Goal: Task Accomplishment & Management: Manage account settings

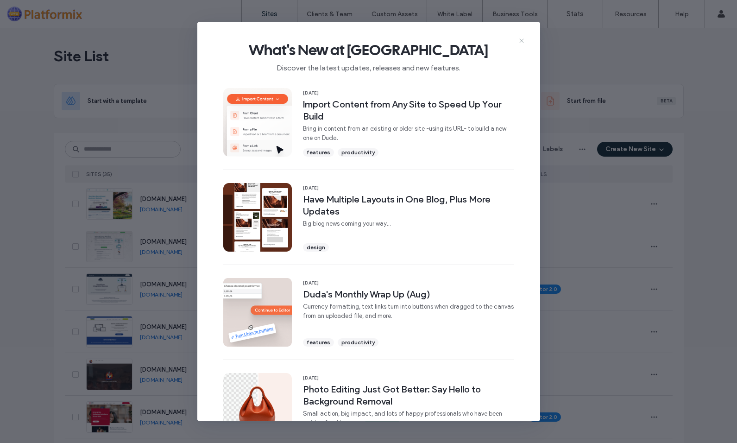
click at [524, 41] on icon at bounding box center [521, 40] width 7 height 7
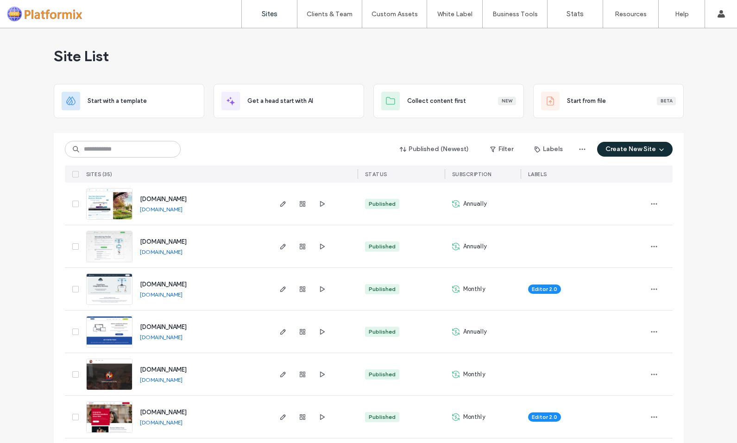
click at [106, 326] on img at bounding box center [109, 347] width 45 height 63
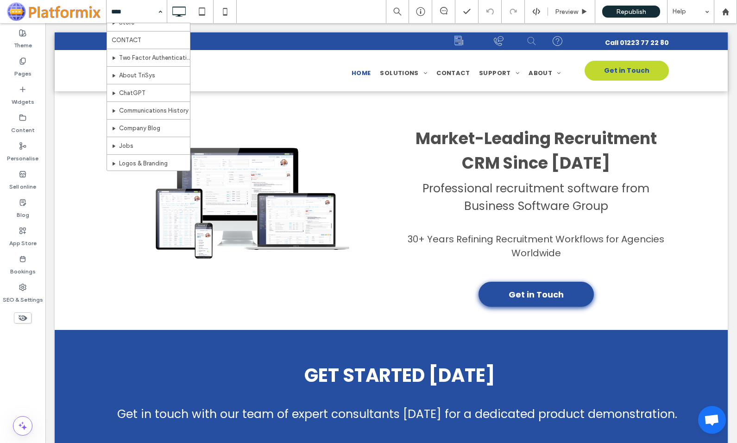
scroll to position [318, 0]
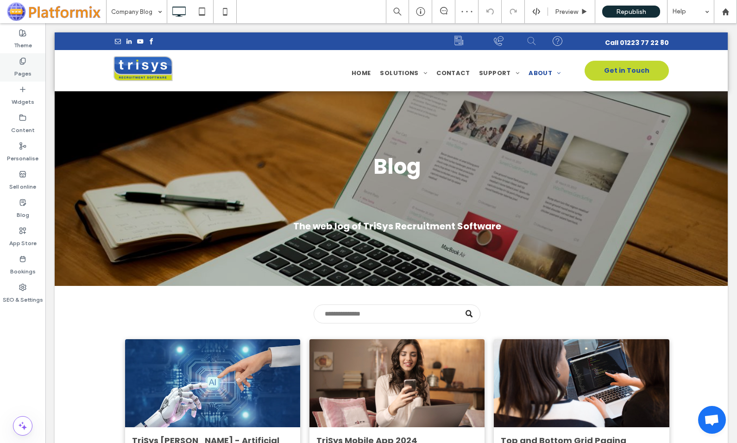
drag, startPoint x: 23, startPoint y: 61, endPoint x: 205, endPoint y: 132, distance: 195.6
click at [23, 61] on icon at bounding box center [22, 60] width 7 height 7
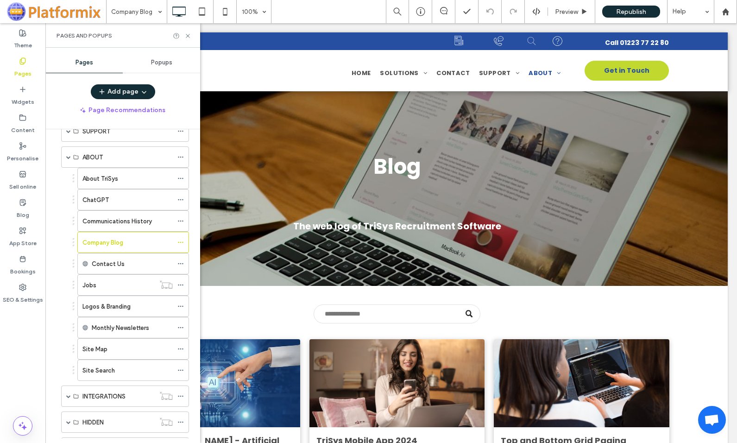
scroll to position [198, 0]
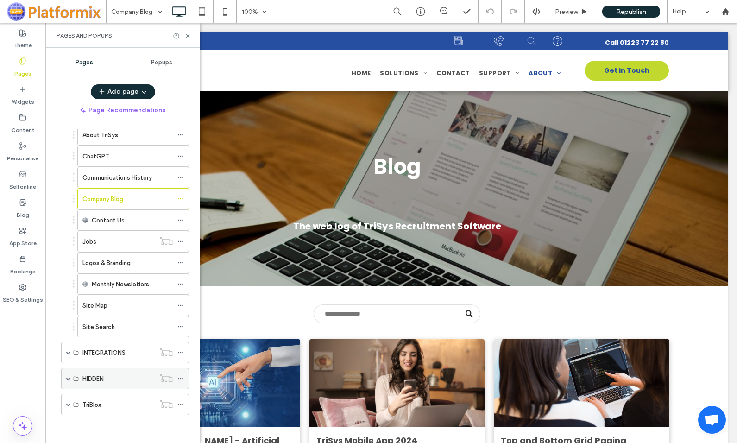
click at [67, 377] on span at bounding box center [68, 378] width 5 height 5
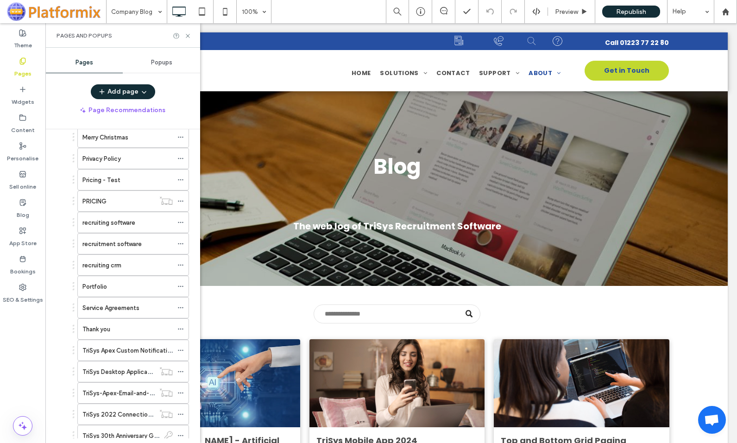
scroll to position [754, 0]
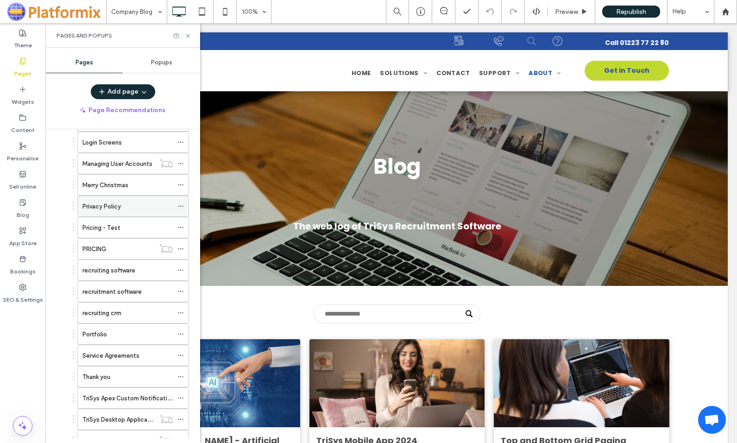
click at [113, 205] on label "Privacy Policy" at bounding box center [101, 206] width 38 height 16
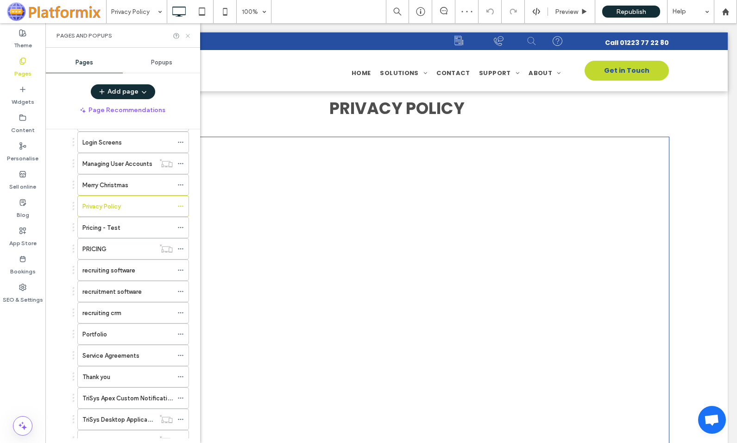
click at [187, 35] on use at bounding box center [188, 36] width 4 height 4
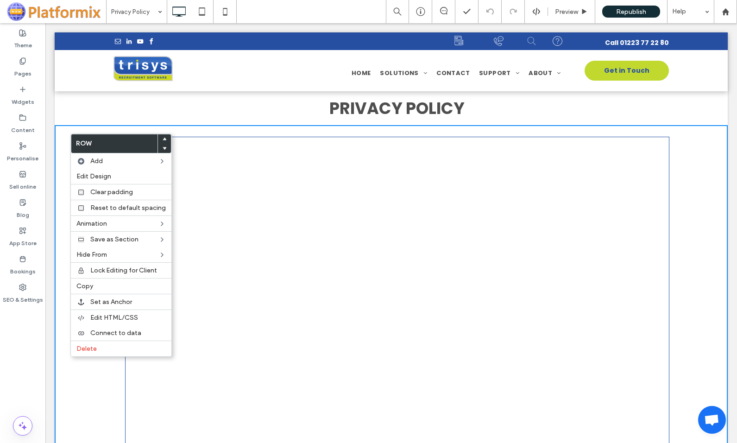
drag, startPoint x: 170, startPoint y: 183, endPoint x: 203, endPoint y: 107, distance: 83.0
click at [203, 107] on div "PRIVACY POLICY" at bounding box center [397, 108] width 544 height 25
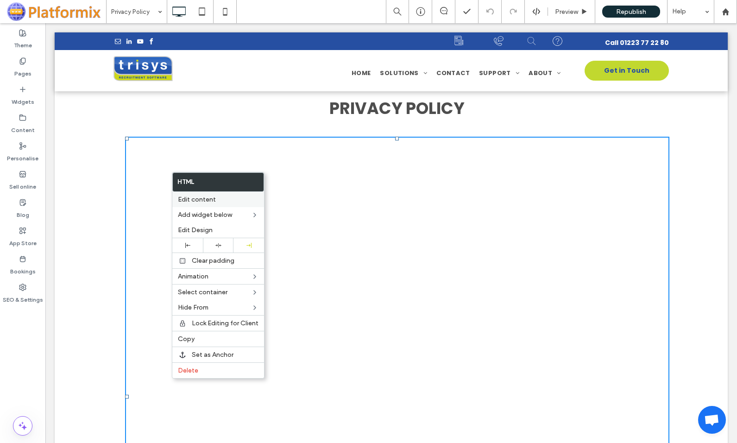
click at [197, 200] on span "Edit content" at bounding box center [197, 200] width 38 height 8
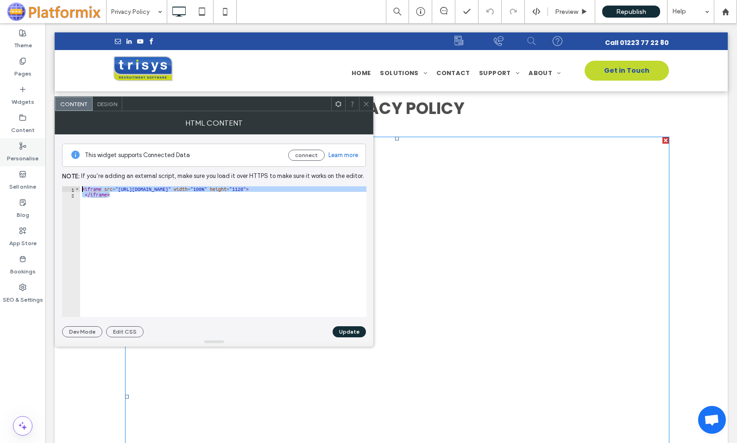
drag, startPoint x: 146, startPoint y: 200, endPoint x: 1, endPoint y: 165, distance: 149.0
click at [1, 165] on body ".wqwq-1{fill:#231f20;} .cls-1q, .cls-2q { fill-rule: evenodd; } .cls-2q { fill:…" at bounding box center [368, 221] width 737 height 443
type textarea "**********"
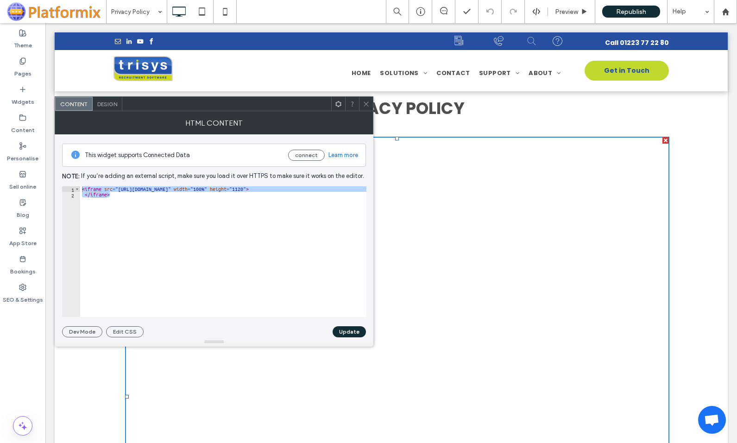
click at [365, 102] on use at bounding box center [366, 103] width 5 height 5
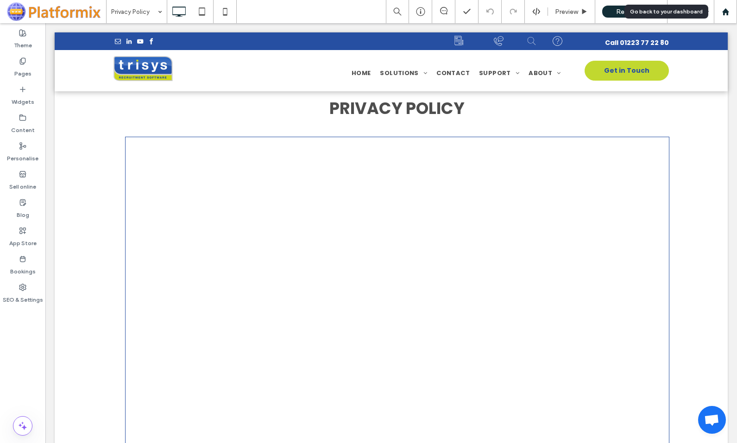
click at [724, 6] on div at bounding box center [725, 11] width 23 height 23
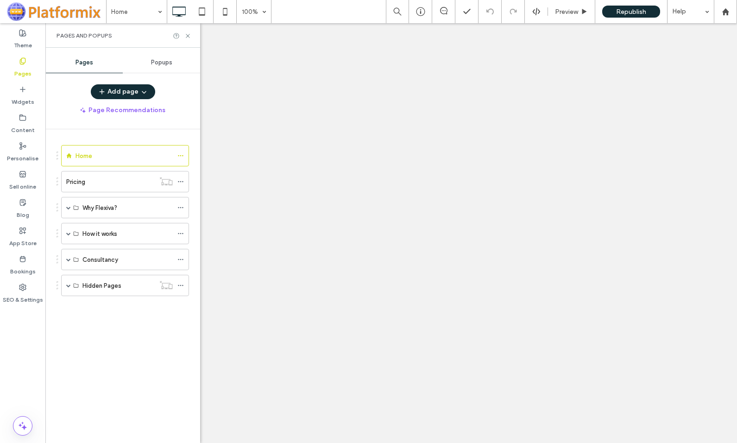
click at [81, 181] on label "Pricing" at bounding box center [75, 182] width 19 height 16
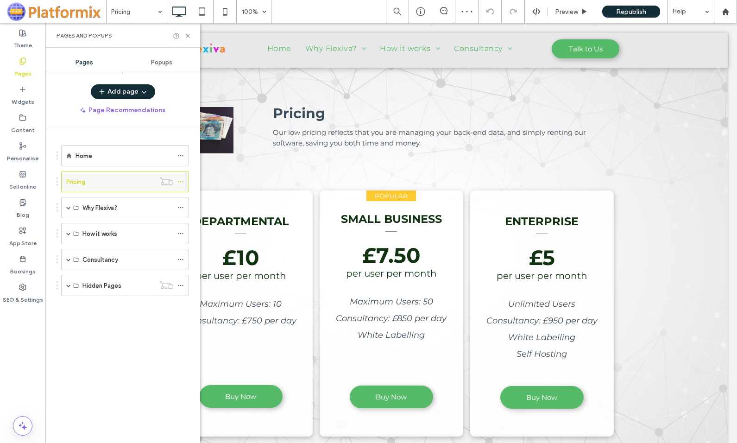
click at [180, 180] on icon at bounding box center [180, 181] width 6 height 6
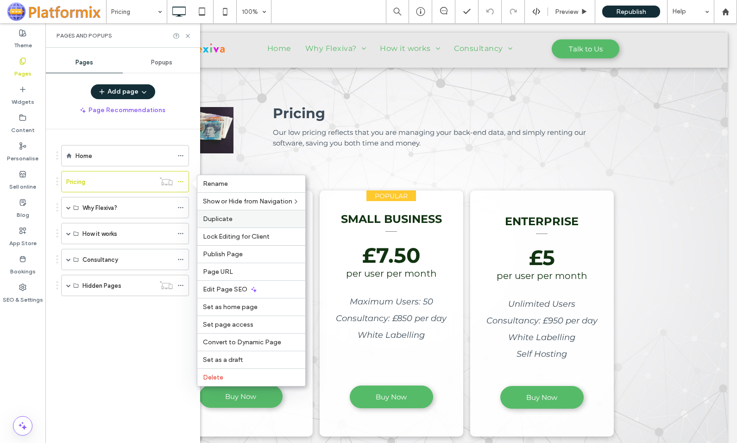
click at [221, 220] on span "Duplicate" at bounding box center [218, 219] width 30 height 8
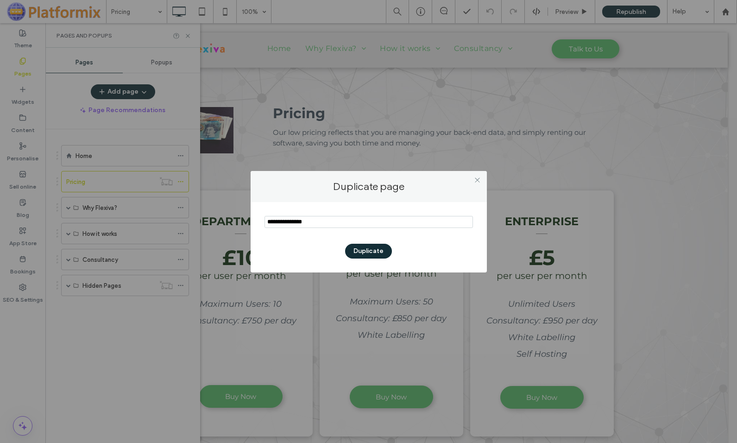
drag, startPoint x: 332, startPoint y: 225, endPoint x: 229, endPoint y: 220, distance: 103.4
click at [229, 220] on div "Duplicate page Duplicate" at bounding box center [368, 221] width 737 height 443
type input "**********"
click at [364, 249] on button "Duplicate" at bounding box center [368, 251] width 47 height 15
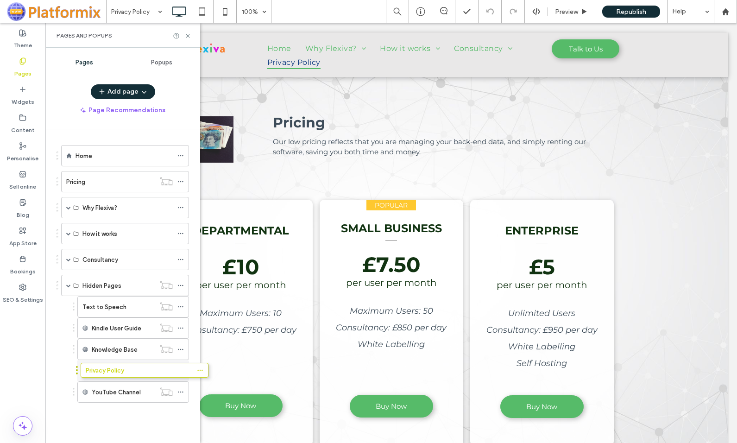
drag, startPoint x: 57, startPoint y: 311, endPoint x: 76, endPoint y: 373, distance: 65.1
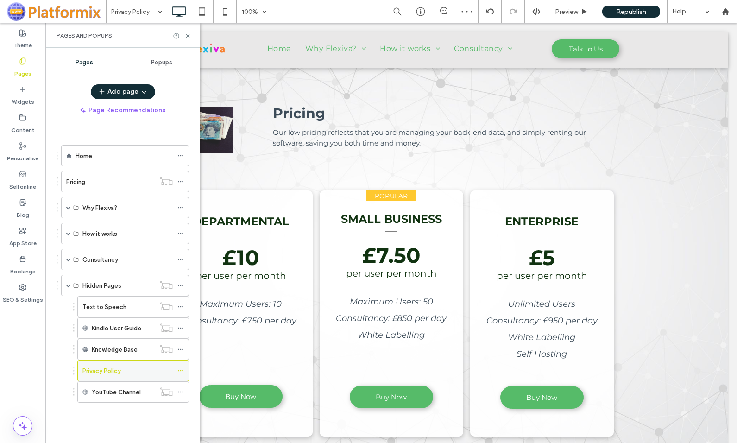
click at [99, 370] on label "Privacy Policy" at bounding box center [101, 371] width 38 height 16
click at [189, 34] on icon at bounding box center [187, 35] width 7 height 7
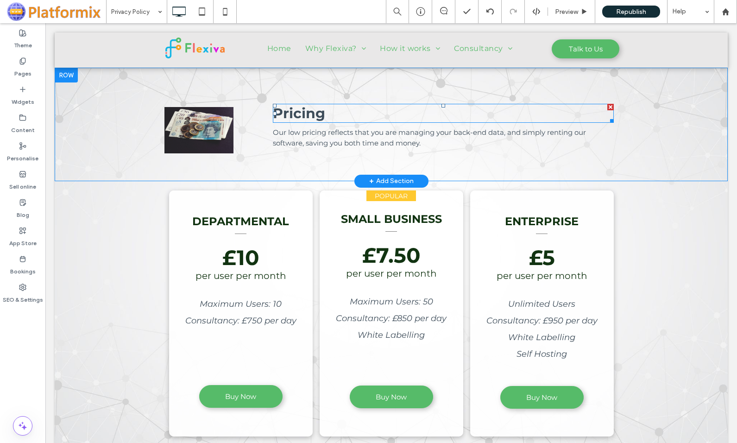
click at [296, 110] on span "Pricing" at bounding box center [299, 113] width 52 height 17
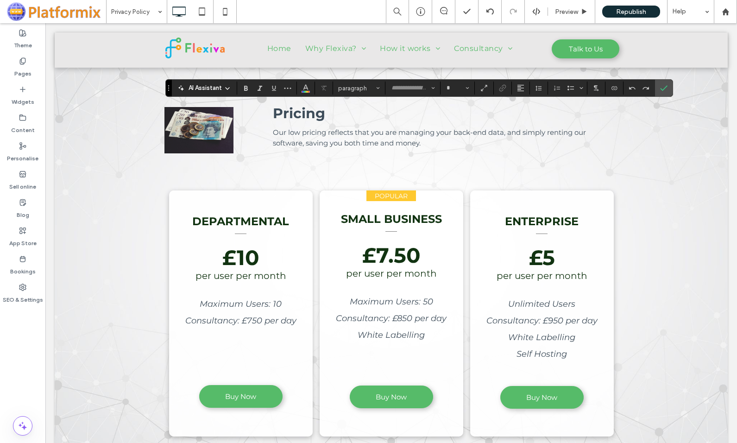
type input "**********"
type input "**"
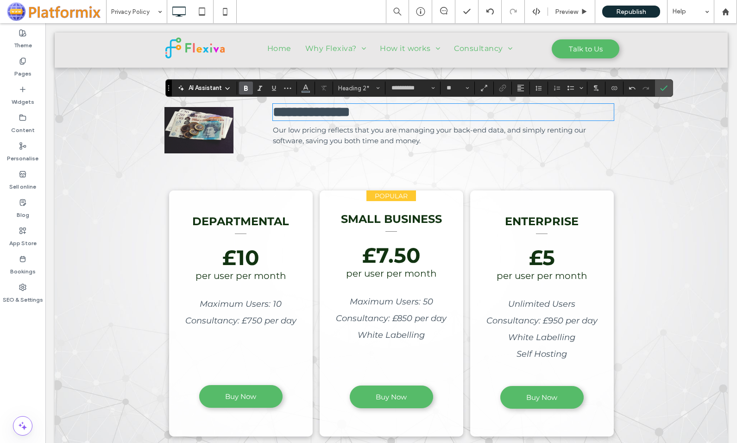
click at [309, 129] on span "Our low pricing reflects that you are managing your back-end data, and simply r…" at bounding box center [429, 135] width 313 height 19
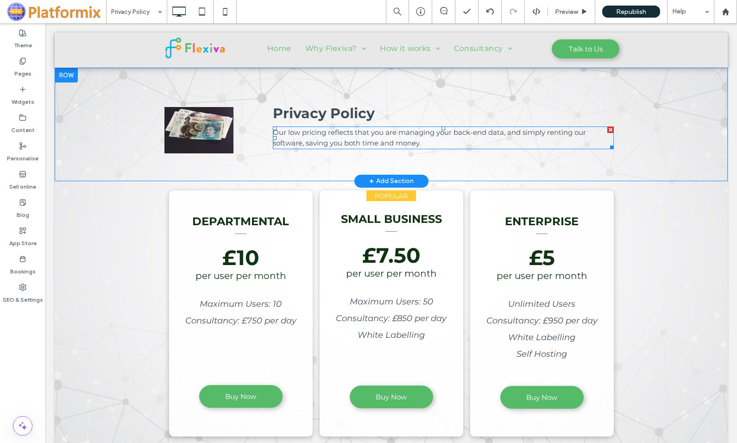
click at [607, 128] on div at bounding box center [610, 129] width 6 height 6
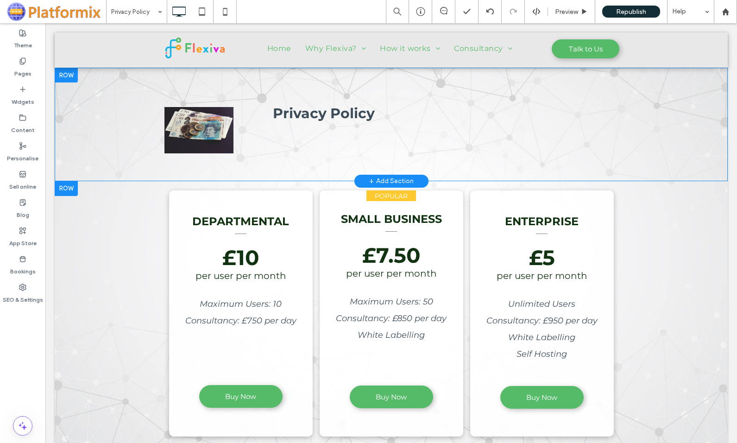
click at [68, 195] on div at bounding box center [66, 188] width 23 height 15
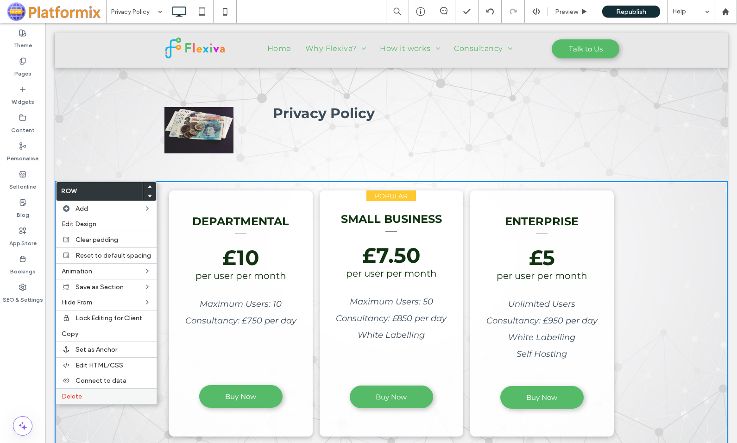
click at [80, 397] on span "Delete" at bounding box center [72, 396] width 20 height 8
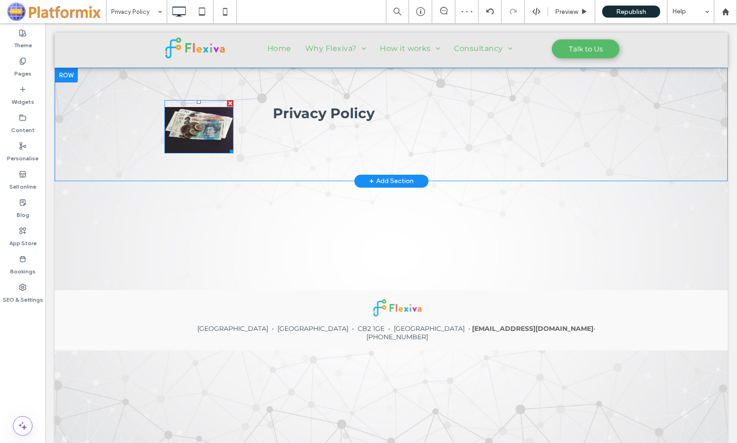
click at [202, 126] on img at bounding box center [198, 130] width 69 height 46
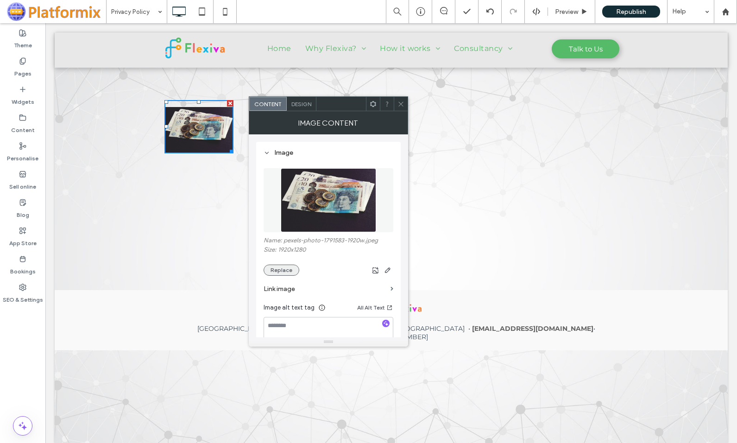
click at [283, 268] on button "Replace" at bounding box center [282, 270] width 36 height 11
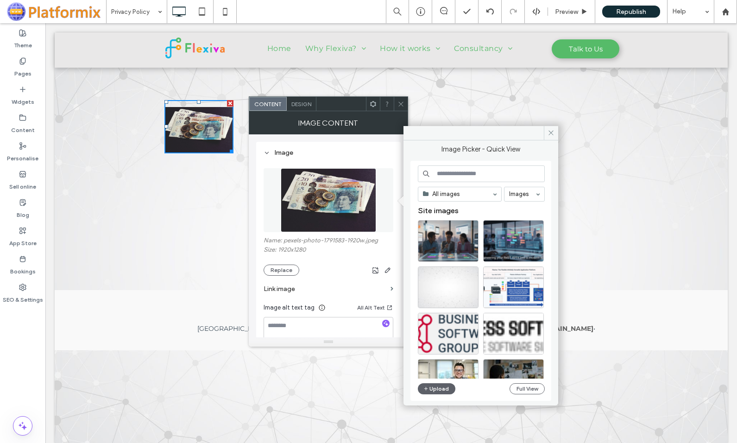
click at [457, 173] on input at bounding box center [481, 173] width 127 height 17
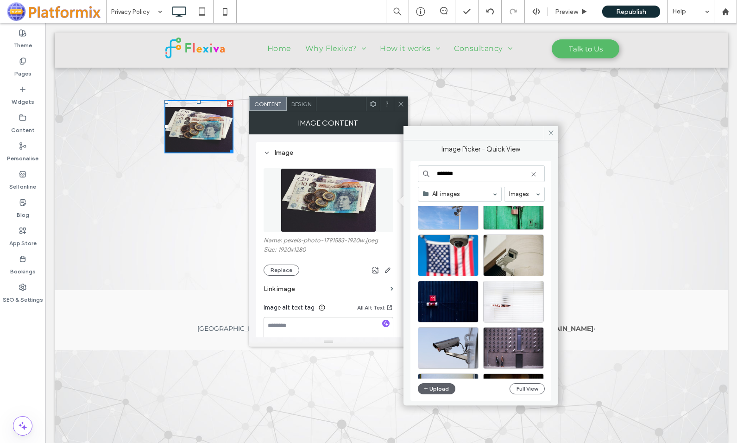
scroll to position [398, 0]
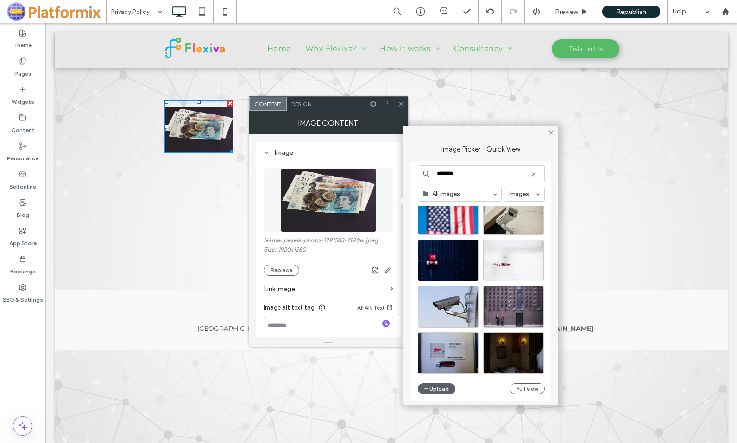
click at [470, 175] on input "*******" at bounding box center [481, 173] width 127 height 17
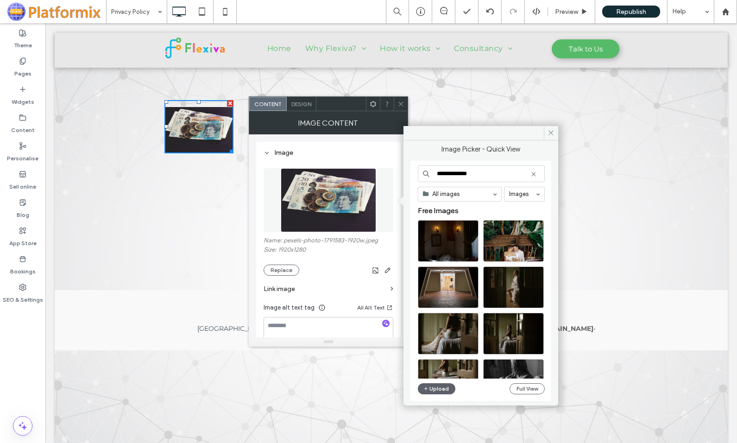
click at [461, 172] on input "**********" at bounding box center [481, 173] width 127 height 17
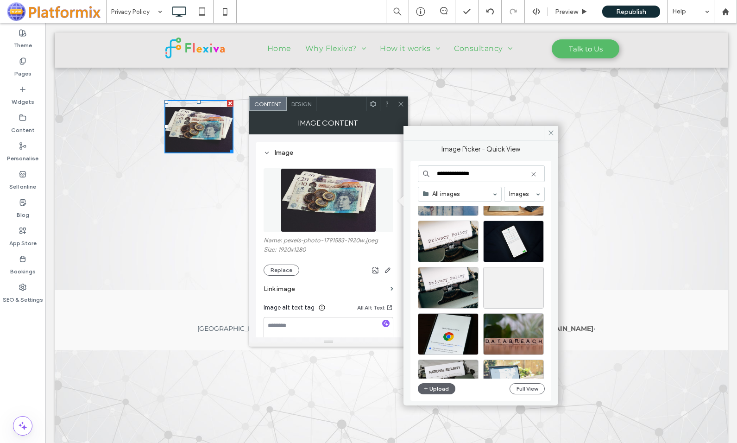
scroll to position [139, 0]
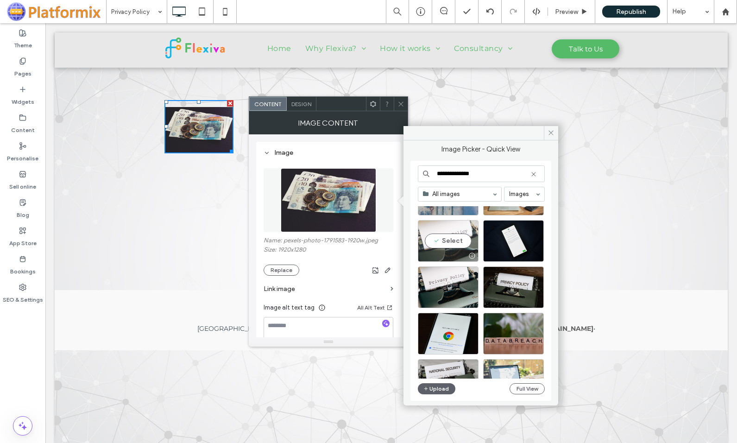
type input "**********"
click at [445, 240] on div "Select" at bounding box center [448, 241] width 61 height 42
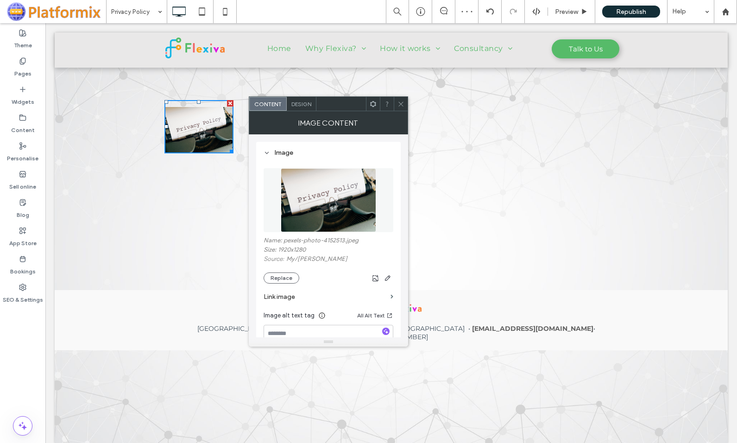
click at [402, 105] on icon at bounding box center [401, 104] width 7 height 7
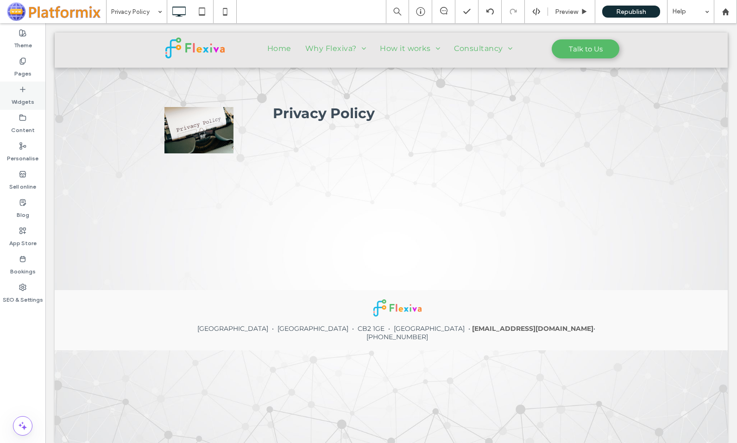
click at [22, 89] on use at bounding box center [22, 89] width 5 height 5
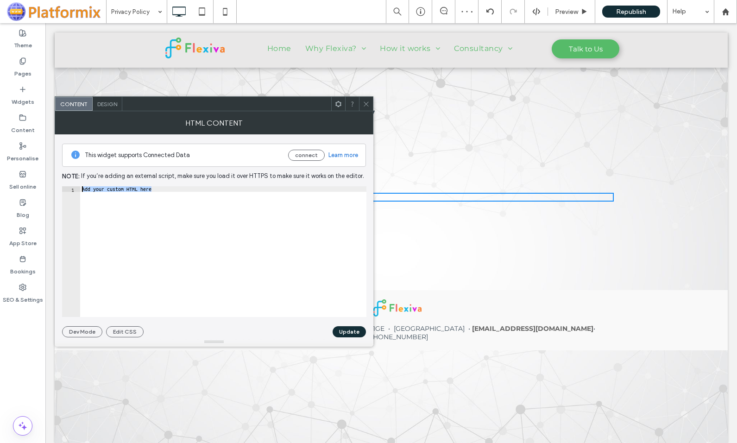
drag, startPoint x: 221, startPoint y: 192, endPoint x: 58, endPoint y: 190, distance: 162.6
click at [58, 190] on div "**********" at bounding box center [214, 235] width 319 height 203
paste textarea "Cursor at row 1"
type textarea "*********"
click at [347, 330] on button "Update" at bounding box center [349, 331] width 33 height 11
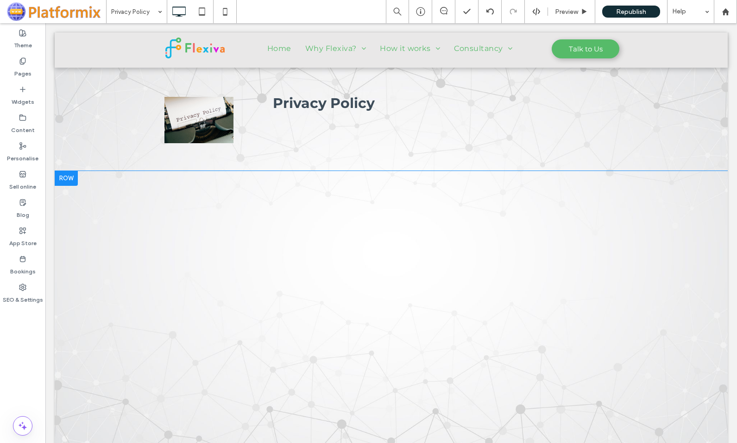
scroll to position [0, 0]
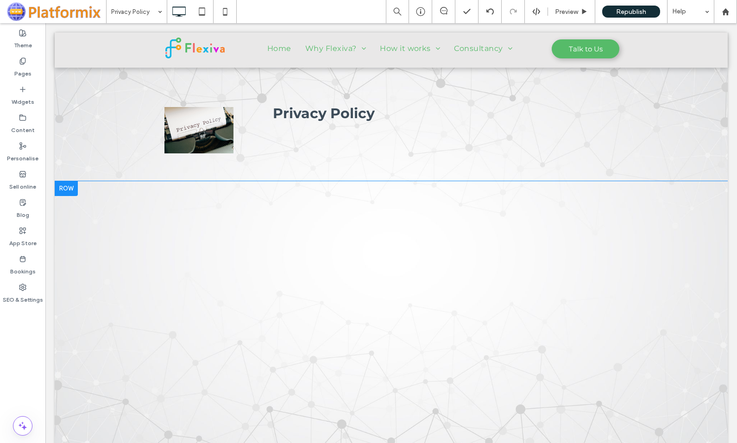
click at [72, 191] on div at bounding box center [66, 188] width 23 height 15
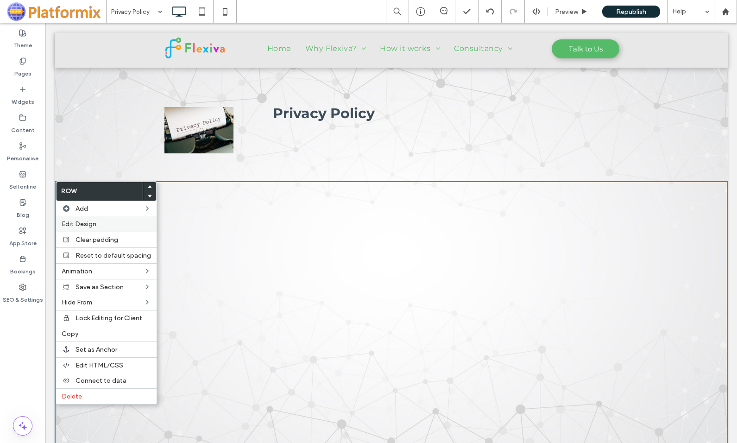
click at [83, 222] on span "Edit Design" at bounding box center [79, 224] width 35 height 8
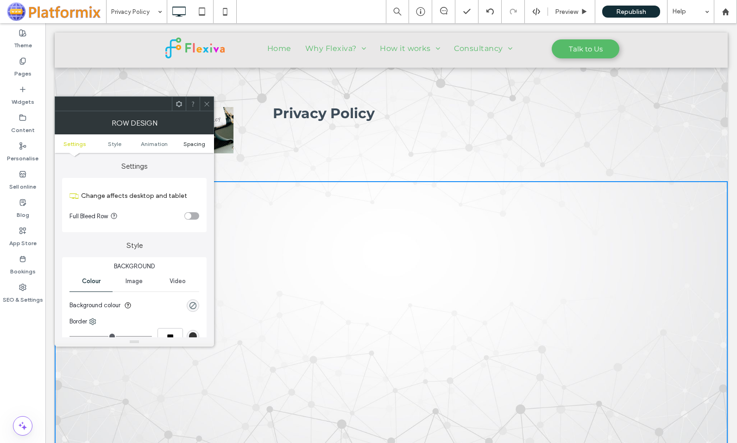
click at [196, 144] on span "Spacing" at bounding box center [194, 143] width 22 height 7
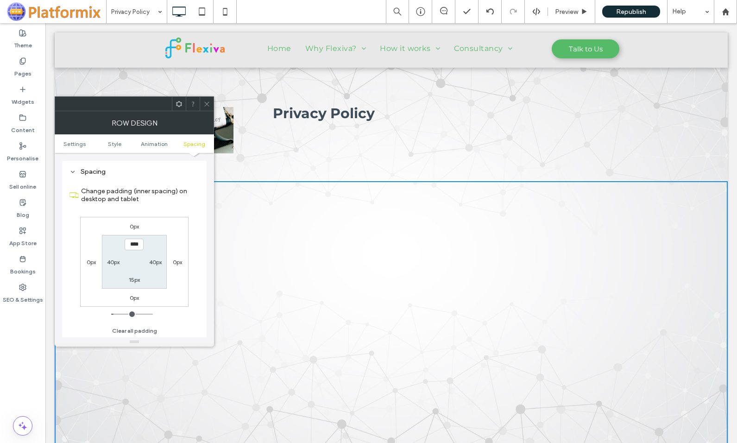
scroll to position [262, 0]
click at [131, 277] on label "15px" at bounding box center [134, 279] width 11 height 7
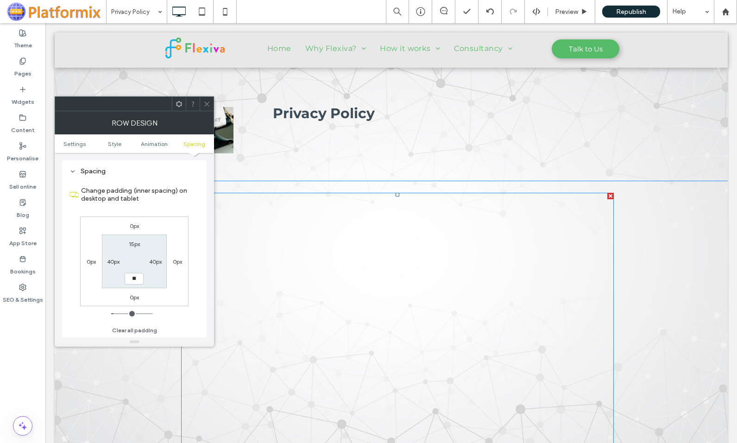
type input "**"
type input "****"
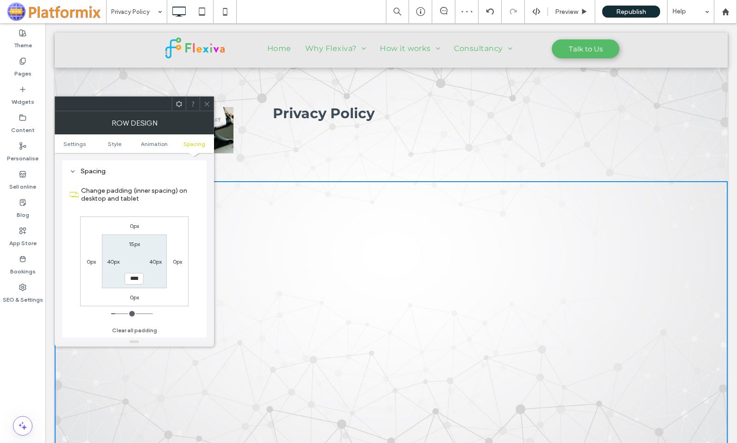
click at [208, 109] on span at bounding box center [206, 104] width 7 height 14
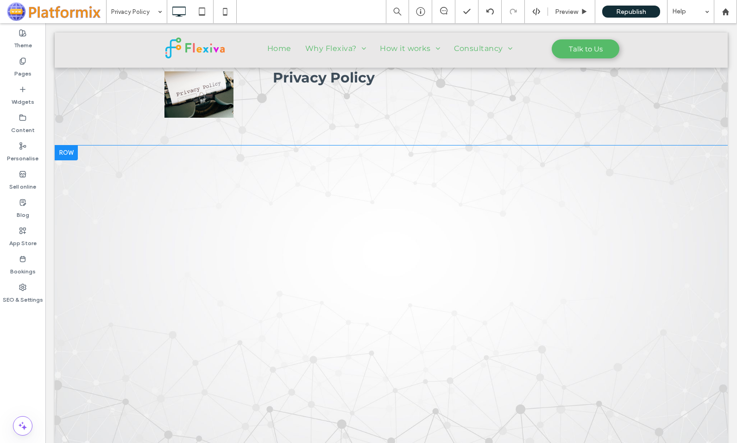
scroll to position [0, 0]
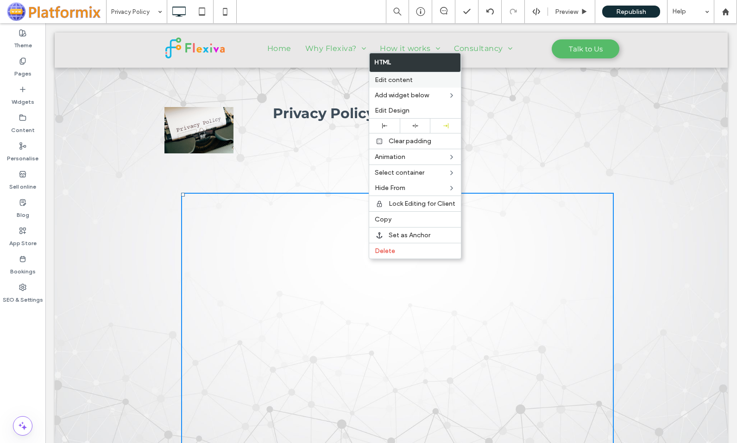
click at [396, 83] on span "Edit content" at bounding box center [394, 80] width 38 height 8
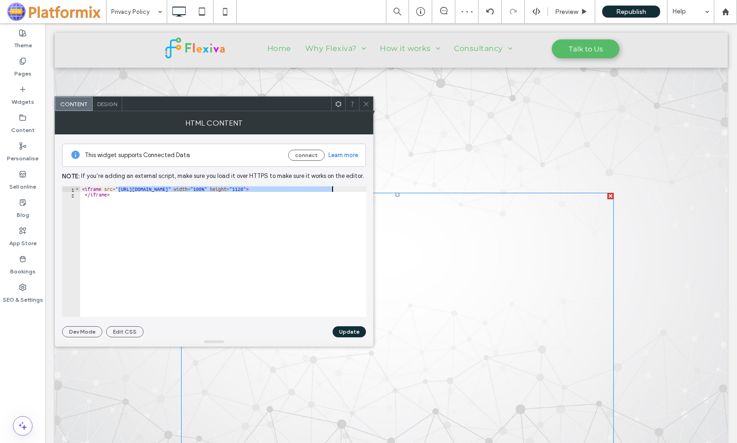
drag, startPoint x: 119, startPoint y: 190, endPoint x: 333, endPoint y: 191, distance: 214.1
click at [333, 191] on div "< iframe src = "https://irp-cdn.multiscreensite.com/f3b4d364/files/uploaded/Pri…" at bounding box center [271, 257] width 382 height 142
click at [333, 191] on div "< iframe src = "https://irp-cdn.multiscreensite.com/f3b4d364/files/uploaded/Pri…" at bounding box center [223, 251] width 286 height 131
click at [181, 211] on div "< iframe src = "https://irp-cdn.multiscreensite.com/f3b4d364/files/uploaded/Pri…" at bounding box center [271, 257] width 382 height 142
drag, startPoint x: 119, startPoint y: 189, endPoint x: 335, endPoint y: 189, distance: 215.4
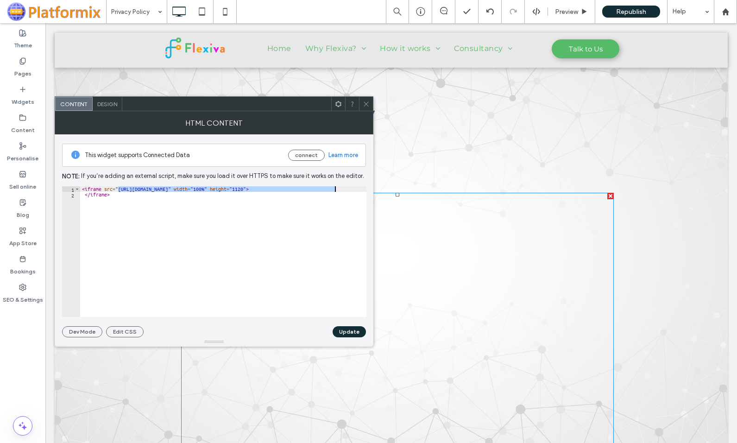
click at [335, 189] on div "< iframe src = "https://irp-cdn.multiscreensite.com/f3b4d364/files/uploaded/Pri…" at bounding box center [271, 257] width 382 height 142
paste textarea "**********"
click at [262, 187] on div "< iframe src = "https://irp.cdn-website.com/c380a58d/files/uploaded/Privacy-Pol…" at bounding box center [158, 253] width 418 height 135
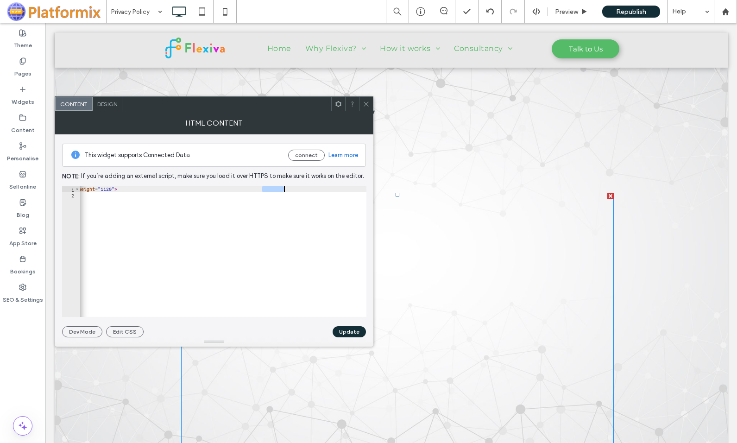
drag, startPoint x: 262, startPoint y: 189, endPoint x: 284, endPoint y: 189, distance: 21.8
click at [284, 189] on div "< iframe src = "https://irp.cdn-website.com/c380a58d/files/uploaded/Privacy-Pol…" at bounding box center [158, 253] width 418 height 135
type textarea "**********"
click at [346, 331] on button "Update" at bounding box center [349, 331] width 33 height 11
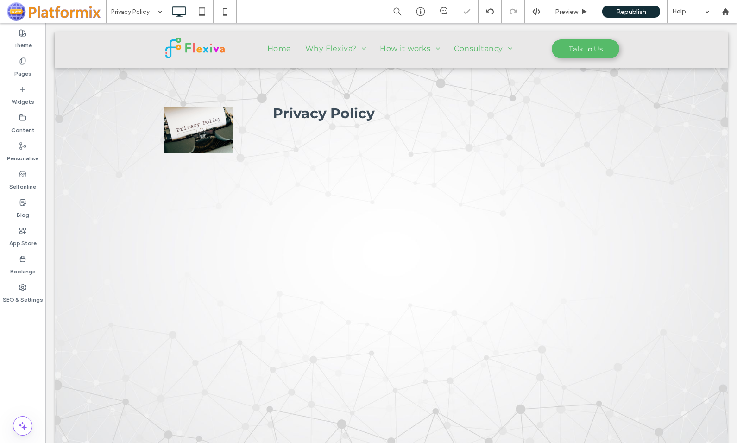
scroll to position [0, 0]
click at [24, 123] on label "Content" at bounding box center [23, 127] width 24 height 13
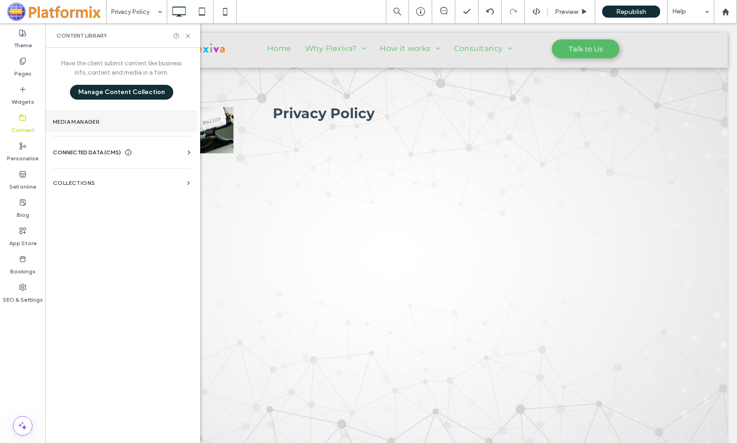
click at [76, 119] on label "Media Manager" at bounding box center [121, 122] width 137 height 6
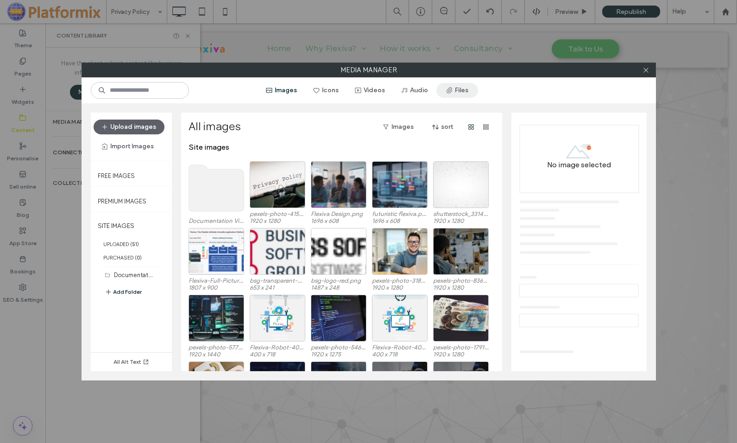
click at [458, 89] on button "Files" at bounding box center [457, 90] width 42 height 15
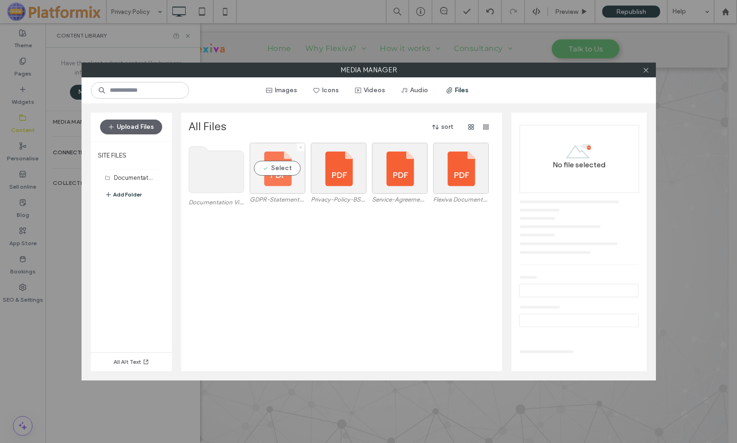
click at [300, 146] on icon at bounding box center [301, 147] width 4 height 4
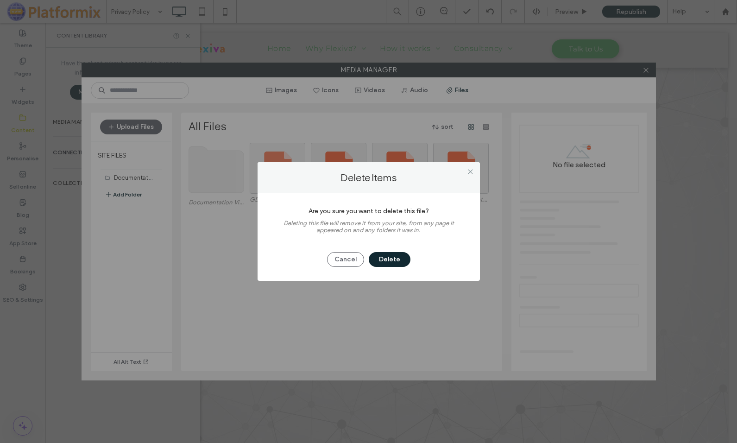
click at [392, 258] on button "Delete" at bounding box center [390, 259] width 42 height 15
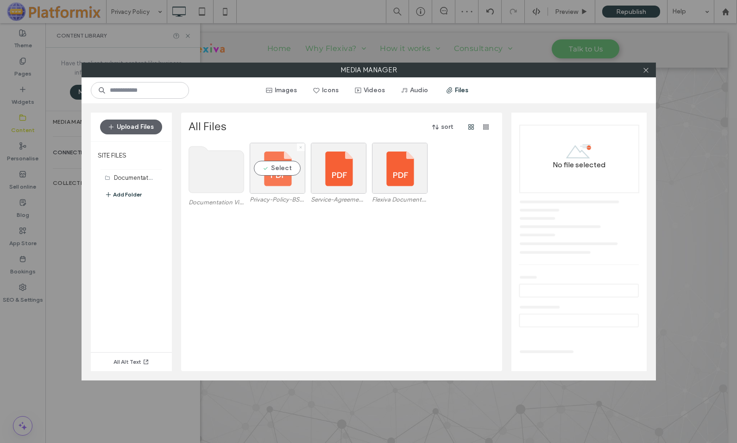
click at [300, 148] on icon at bounding box center [301, 147] width 4 height 4
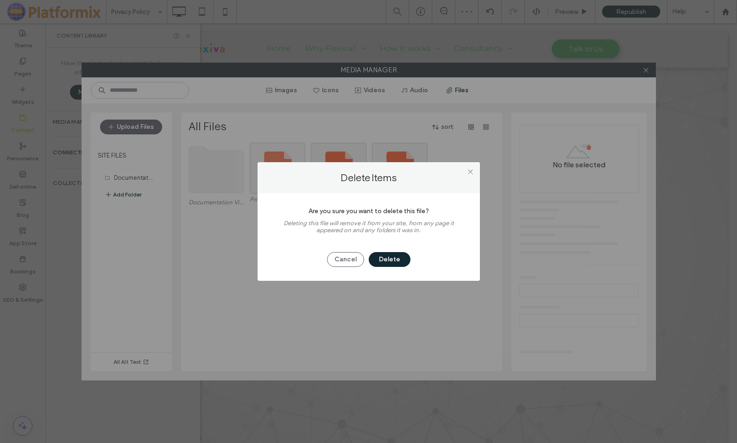
click at [394, 259] on button "Delete" at bounding box center [390, 259] width 42 height 15
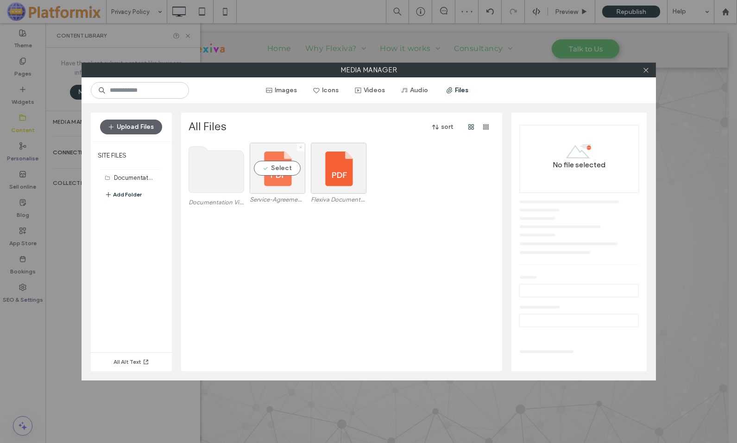
click at [300, 148] on icon at bounding box center [301, 147] width 4 height 4
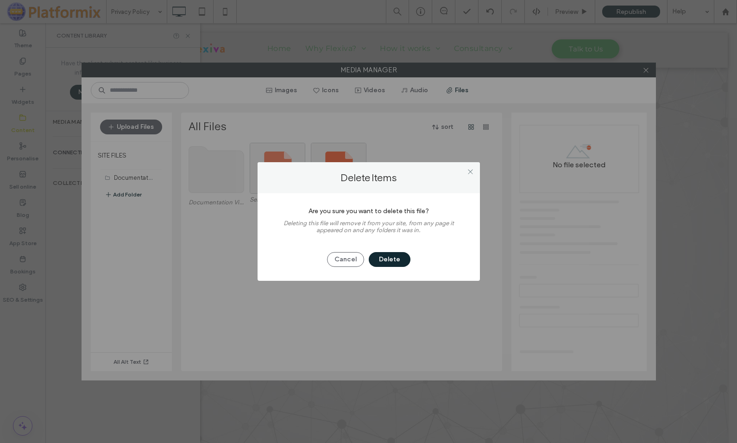
click at [389, 260] on button "Delete" at bounding box center [390, 259] width 42 height 15
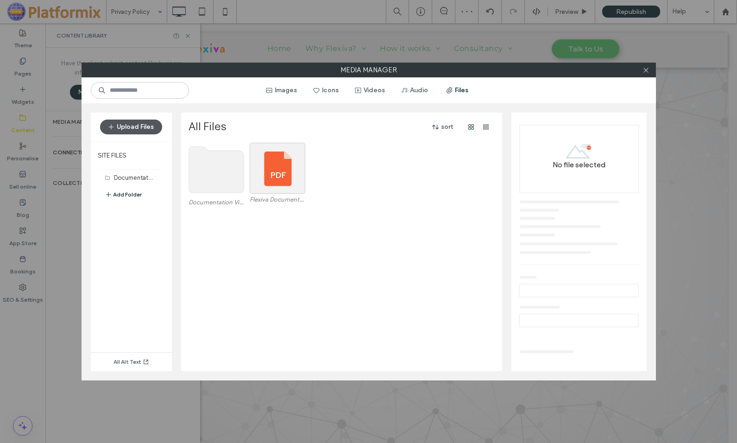
click at [133, 128] on button "Upload Files" at bounding box center [131, 127] width 62 height 15
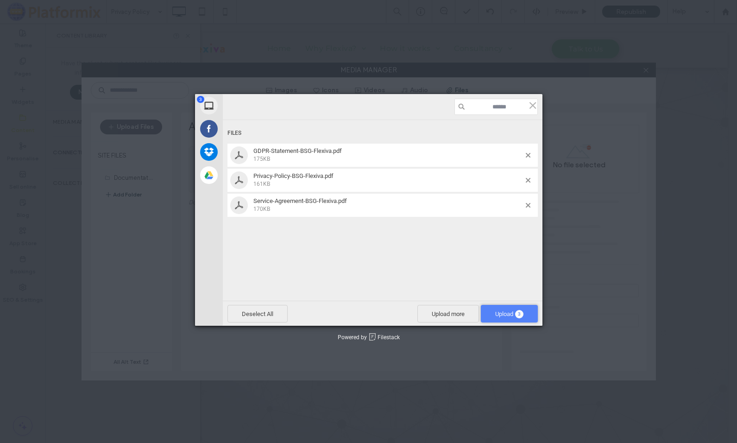
click at [499, 311] on span "Upload 3" at bounding box center [509, 313] width 28 height 7
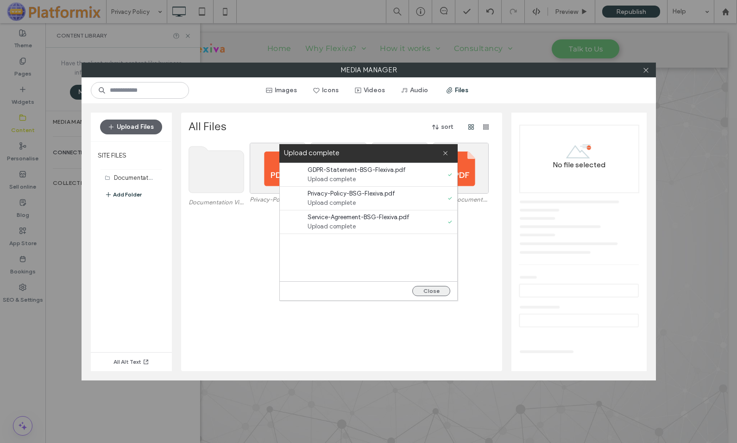
click at [427, 291] on button "Close" at bounding box center [431, 291] width 38 height 10
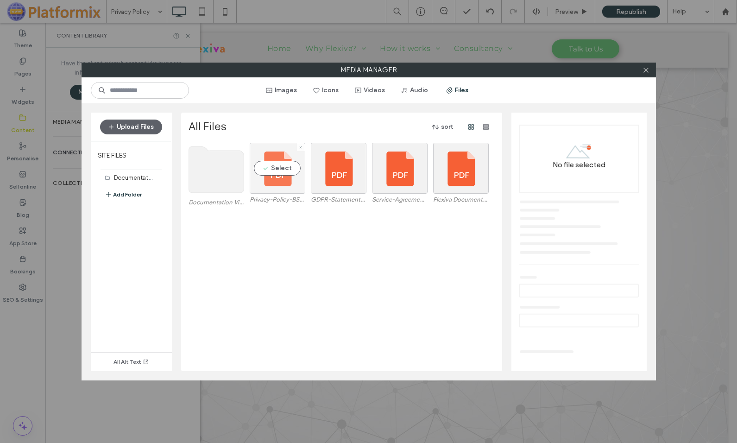
click at [277, 188] on div "Select" at bounding box center [278, 168] width 56 height 51
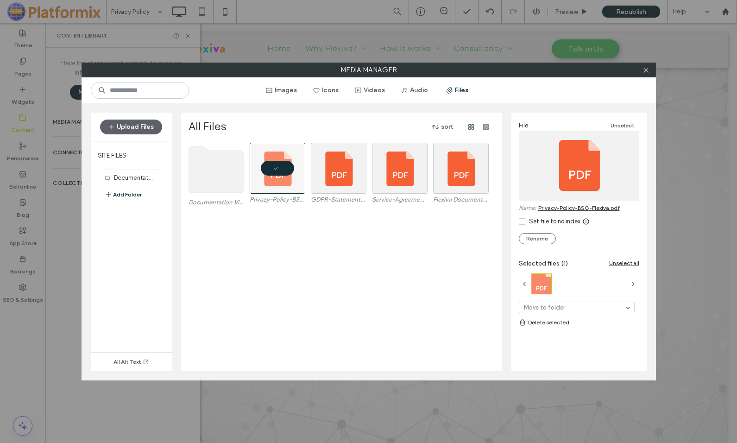
click at [562, 209] on link "Privacy-Policy-BSG-Flexiva.pdf" at bounding box center [579, 207] width 82 height 7
click at [299, 146] on icon at bounding box center [301, 147] width 4 height 4
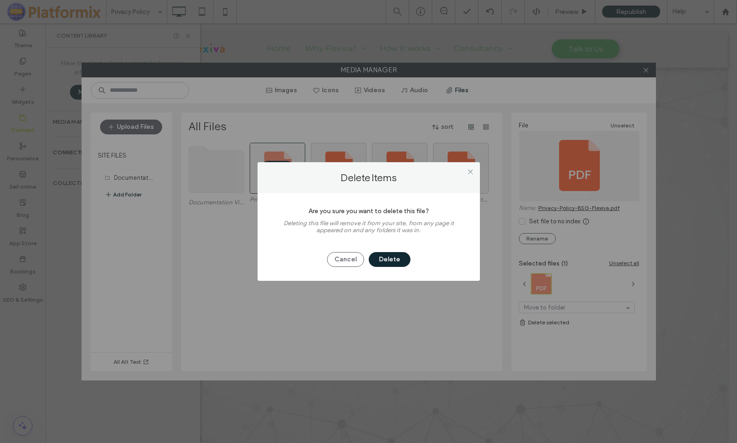
click at [379, 258] on button "Delete" at bounding box center [390, 259] width 42 height 15
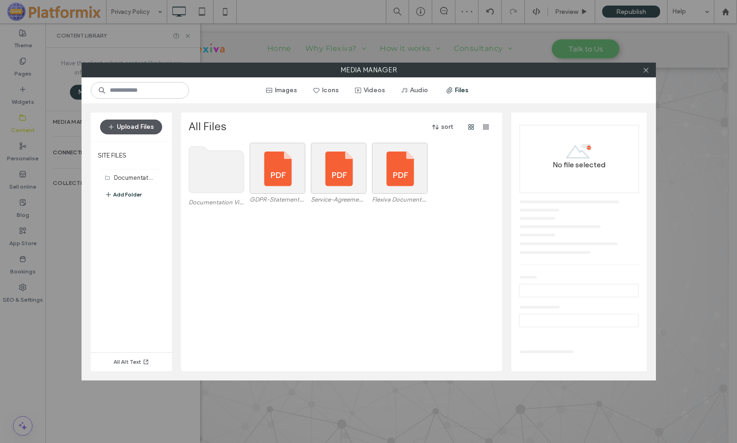
click at [135, 126] on button "Upload Files" at bounding box center [131, 127] width 62 height 15
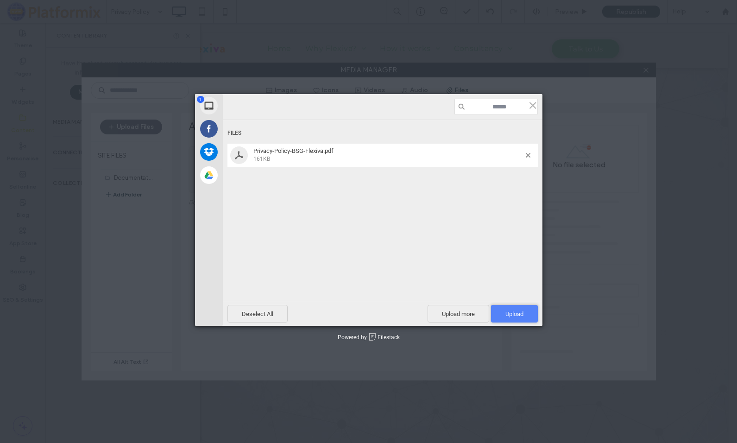
click at [507, 315] on span "Upload 1" at bounding box center [514, 313] width 18 height 7
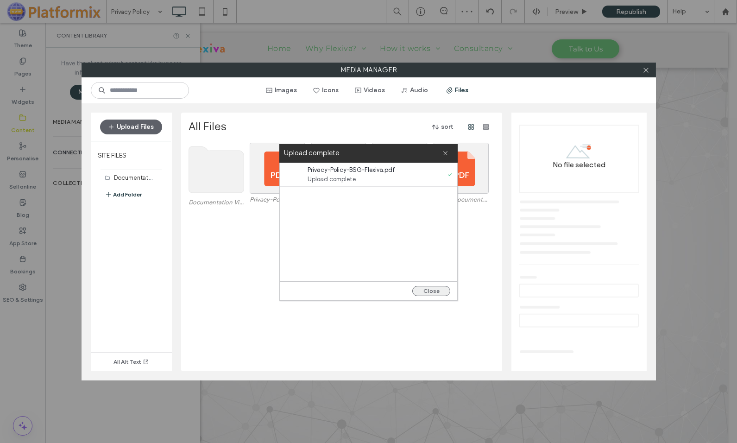
click at [428, 292] on button "Close" at bounding box center [431, 291] width 38 height 10
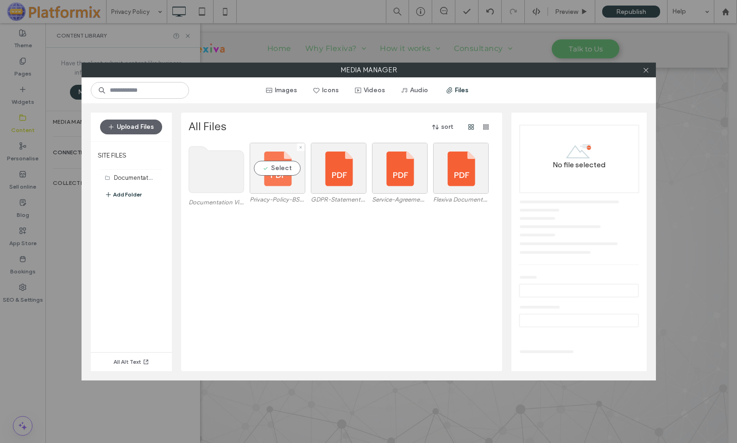
click at [271, 186] on div "Select" at bounding box center [278, 168] width 56 height 51
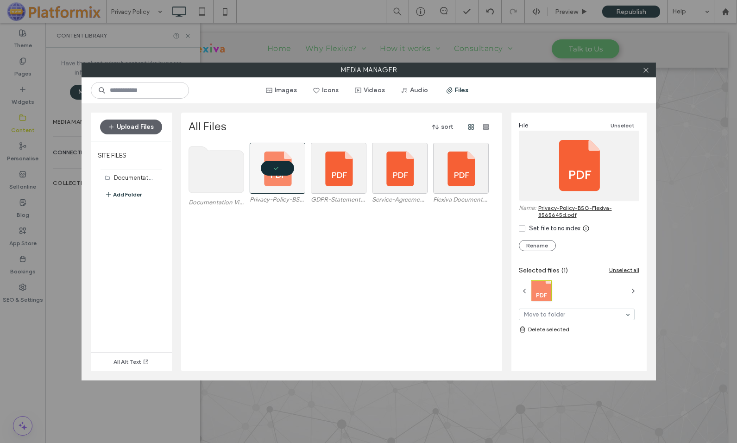
click at [548, 214] on link "Privacy-Policy-BSG-Flexiva-8565645d.pdf" at bounding box center [588, 211] width 101 height 14
click at [646, 69] on icon at bounding box center [646, 70] width 7 height 7
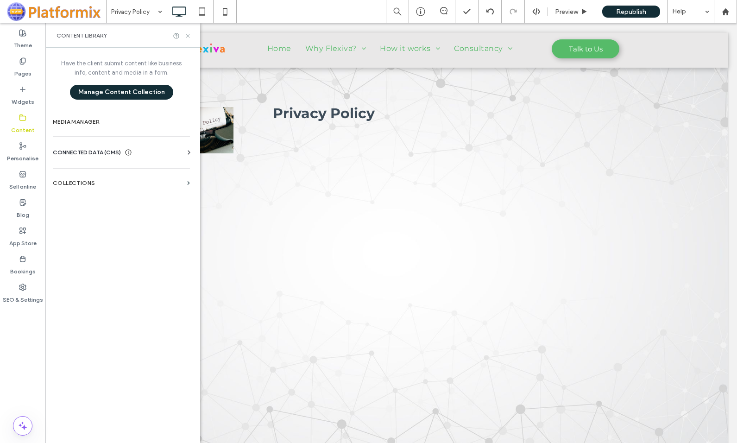
click at [187, 35] on icon at bounding box center [187, 35] width 7 height 7
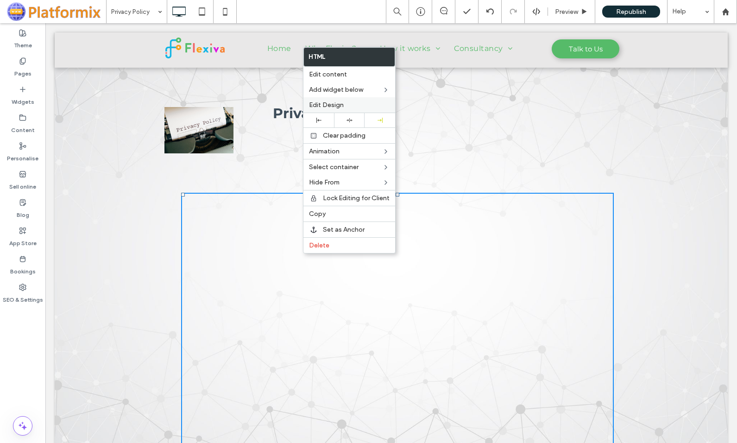
click at [334, 102] on span "Edit Design" at bounding box center [326, 105] width 35 height 8
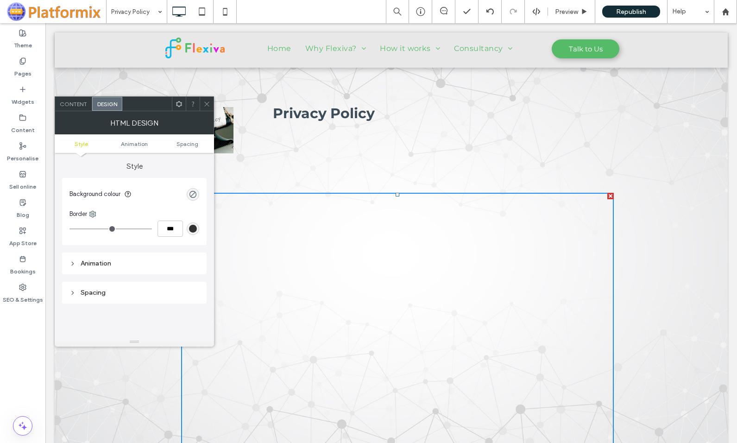
click at [207, 101] on icon at bounding box center [206, 104] width 7 height 7
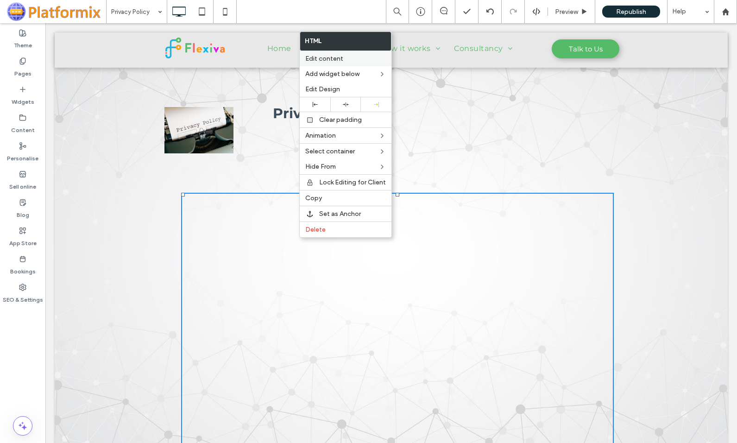
click at [310, 58] on span "Edit content" at bounding box center [324, 59] width 38 height 8
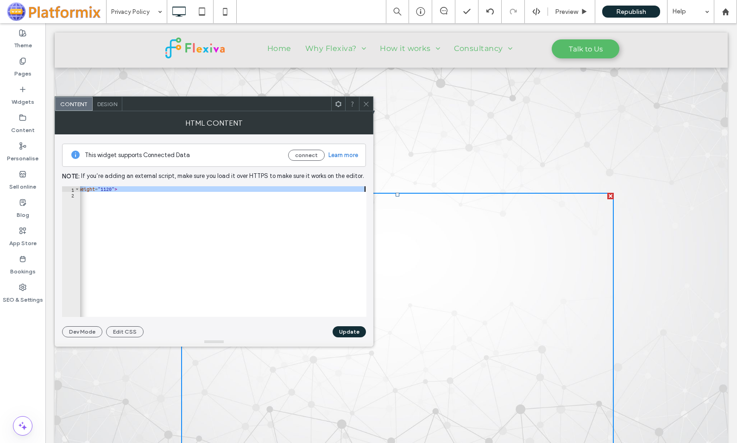
scroll to position [0, 132]
drag, startPoint x: 118, startPoint y: 188, endPoint x: 239, endPoint y: 189, distance: 120.9
click at [239, 189] on div "< iframe src = "https://irp.cdn-website.com/c380a58d/files/uploaded/Privacy-Pol…" at bounding box center [158, 253] width 418 height 135
paste textarea "Cursor at row 1"
click at [281, 188] on div "< iframe src = "https://irp.cdn-website.com/c380a58d/files/uploaded/Privacy-Pol…" at bounding box center [158, 253] width 418 height 135
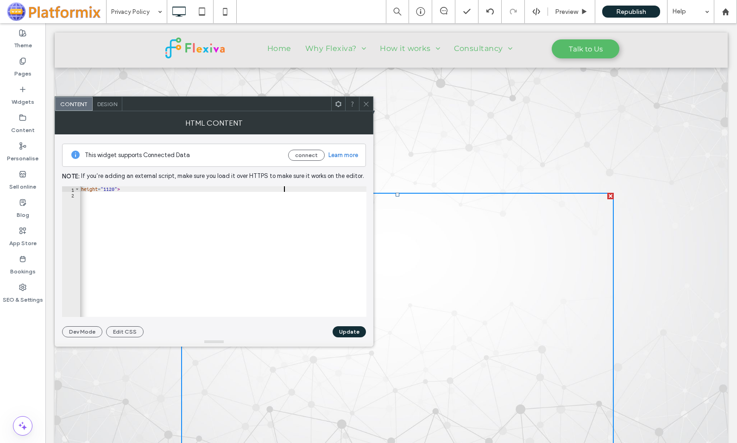
scroll to position [0, 27]
type textarea "**********"
click at [354, 331] on button "Update" at bounding box center [349, 331] width 33 height 11
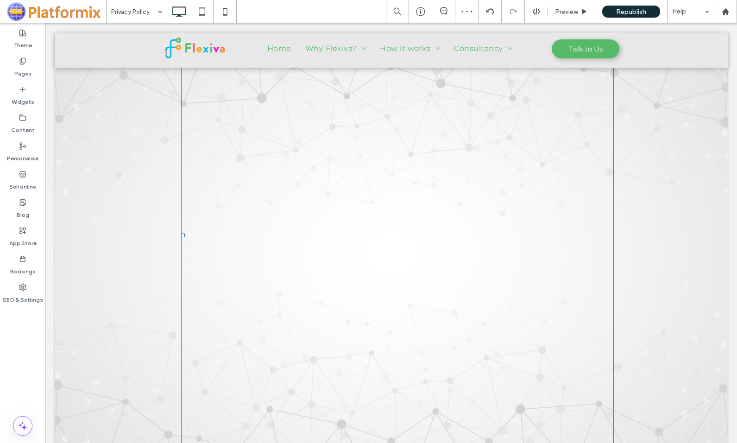
scroll to position [232, 0]
click at [21, 125] on label "Content" at bounding box center [23, 127] width 24 height 13
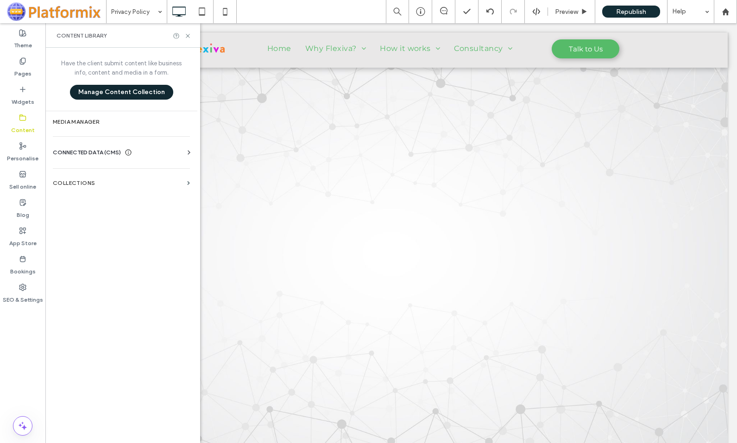
click at [113, 92] on button "Manage Content Collection" at bounding box center [121, 92] width 103 height 15
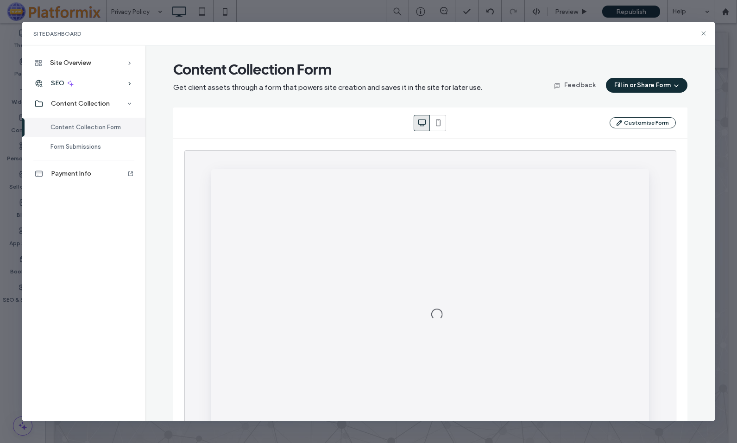
scroll to position [0, 0]
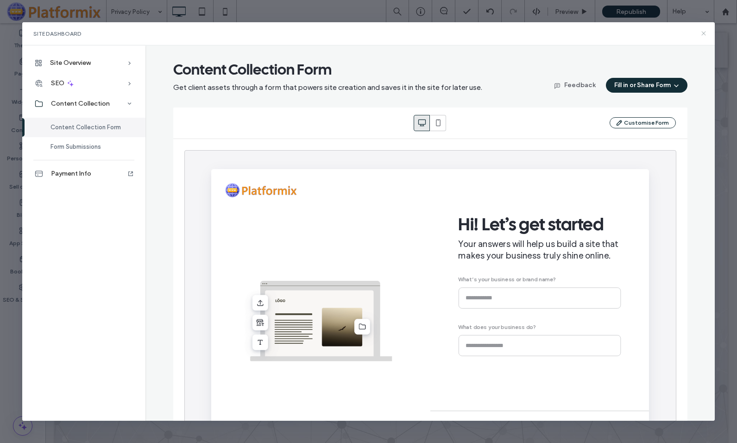
click at [705, 33] on icon at bounding box center [703, 33] width 7 height 7
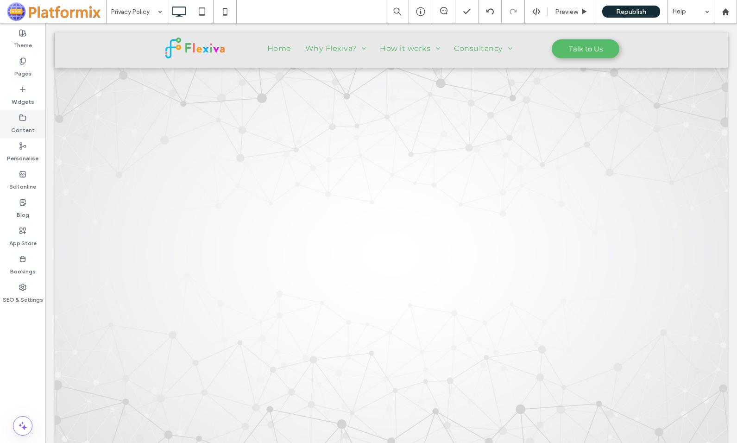
click at [27, 120] on div "Content" at bounding box center [22, 124] width 45 height 28
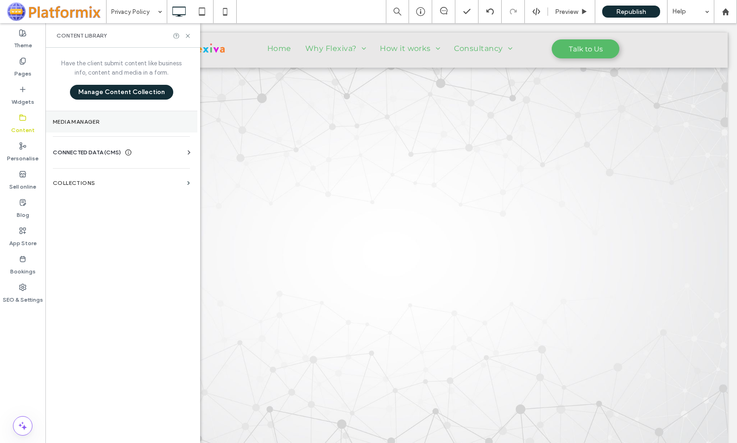
click at [89, 119] on label "Media Manager" at bounding box center [121, 122] width 137 height 6
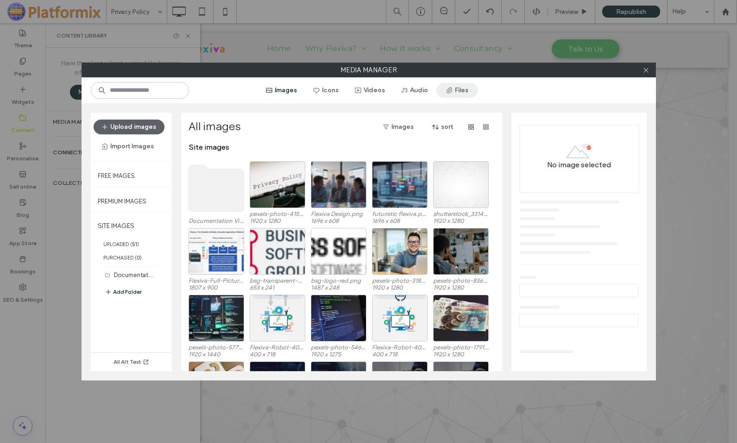
click at [455, 86] on button "Files" at bounding box center [457, 90] width 42 height 15
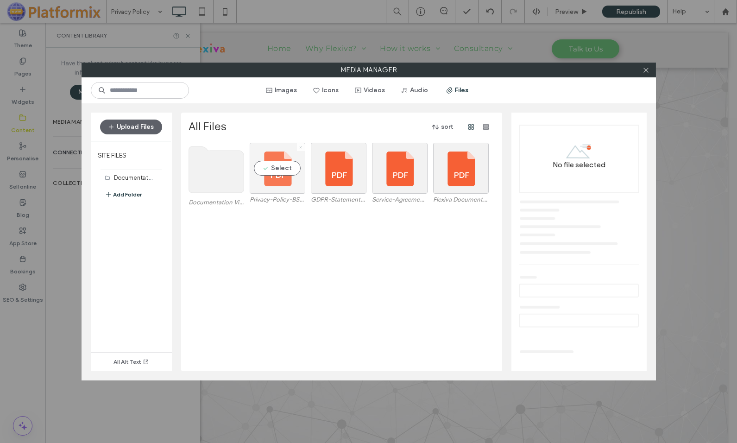
click at [301, 147] on icon at bounding box center [301, 147] width 4 height 4
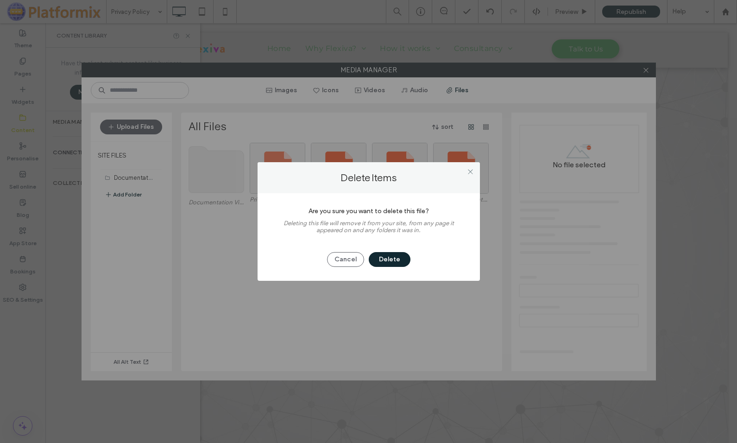
click at [382, 258] on button "Delete" at bounding box center [390, 259] width 42 height 15
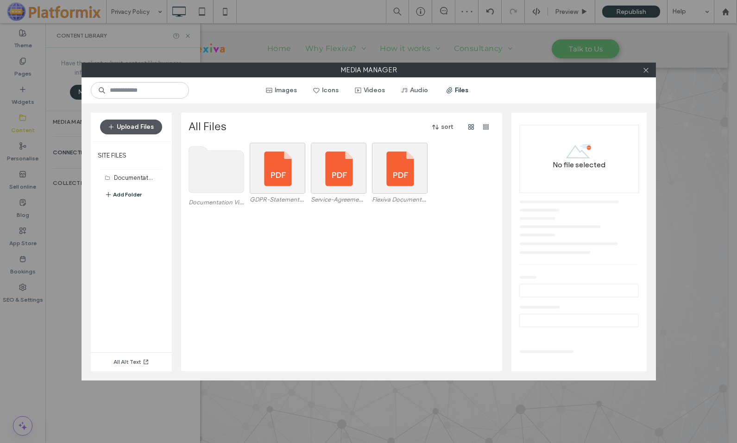
click at [118, 125] on button "Upload Files" at bounding box center [131, 127] width 62 height 15
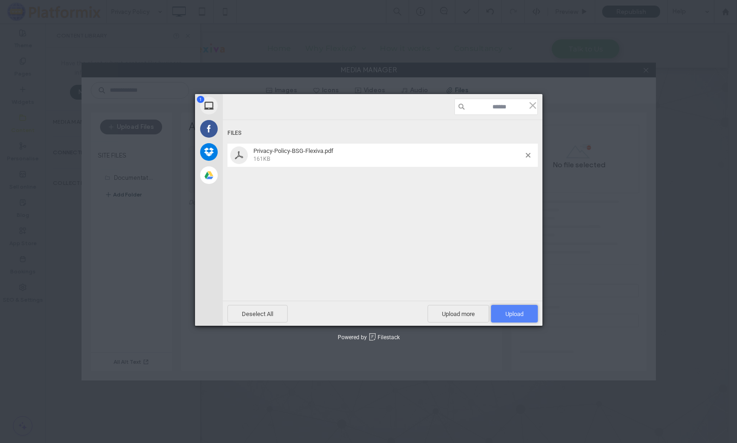
click at [508, 309] on span "Upload 1" at bounding box center [514, 314] width 47 height 18
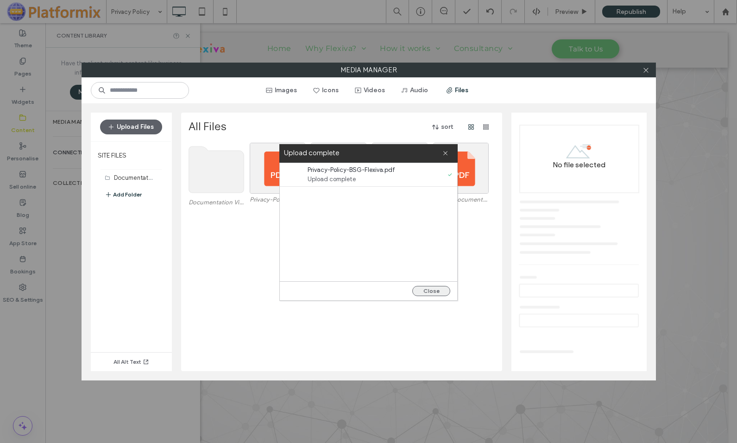
click at [428, 291] on button "Close" at bounding box center [431, 291] width 38 height 10
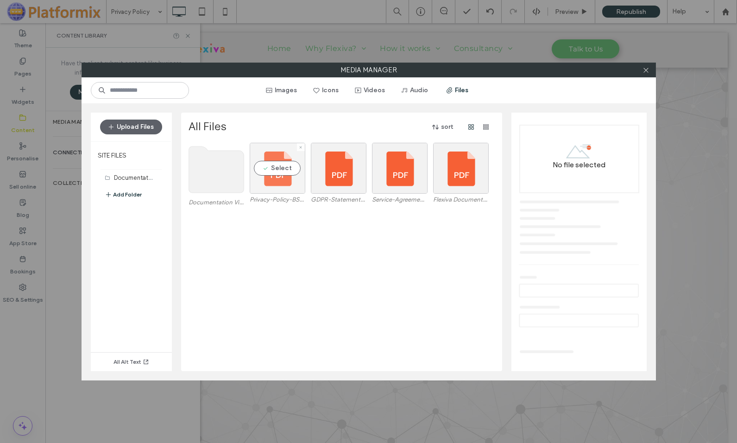
click at [296, 168] on div "Select" at bounding box center [278, 168] width 56 height 51
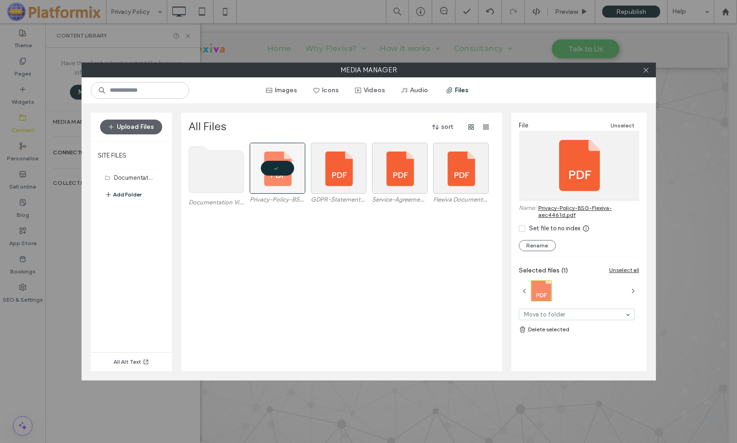
click at [549, 214] on link "Privacy-Policy-BSG-Flexiva-aec4461d.pdf" at bounding box center [588, 211] width 101 height 14
click at [554, 213] on link "Privacy-Policy-BSG-Flexiva-aec4461d.pdf" at bounding box center [588, 211] width 101 height 14
click at [648, 72] on use at bounding box center [646, 70] width 5 height 5
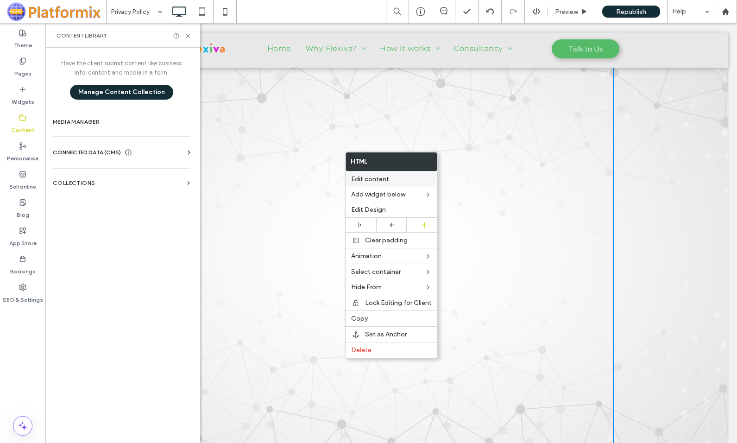
click at [368, 181] on span "Edit content" at bounding box center [370, 179] width 38 height 8
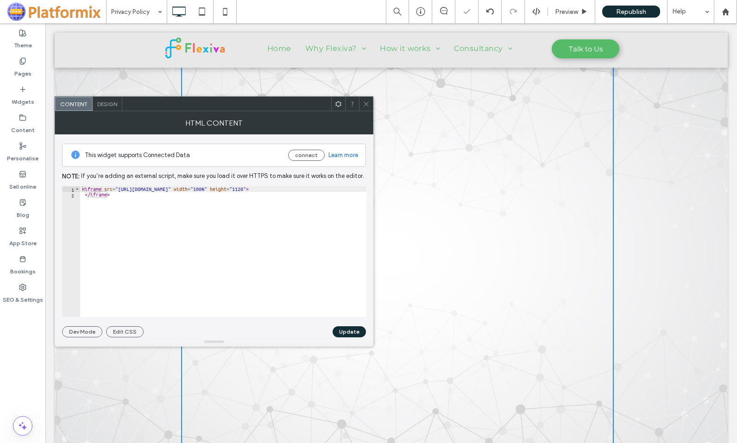
type textarea "**********"
click at [160, 191] on div "< iframe src = "https://irp.cdn-website.com/c380a58d/files/uploaded/Privacy-Pol…" at bounding box center [289, 257] width 418 height 142
drag, startPoint x: 119, startPoint y: 190, endPoint x: 280, endPoint y: 188, distance: 160.8
click at [280, 188] on div "< iframe src = "https://irp.cdn-website.com/c380a58d/files/uploaded/Privacy-Pol…" at bounding box center [158, 253] width 418 height 135
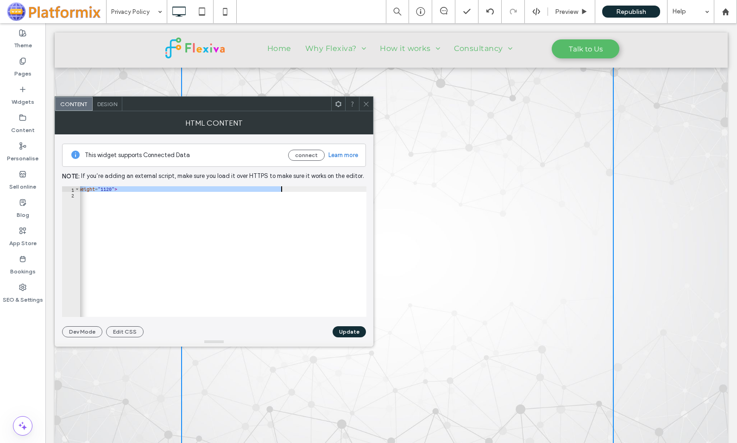
click at [280, 188] on div "< iframe src = "https://irp.cdn-website.com/c380a58d/files/uploaded/Privacy-Pol…" at bounding box center [223, 251] width 286 height 131
click at [240, 188] on div "< iframe src = "https://irp.cdn-website.com/c380a58d/files/uploaded/Privacy-Pol…" at bounding box center [158, 253] width 418 height 135
type textarea "**********"
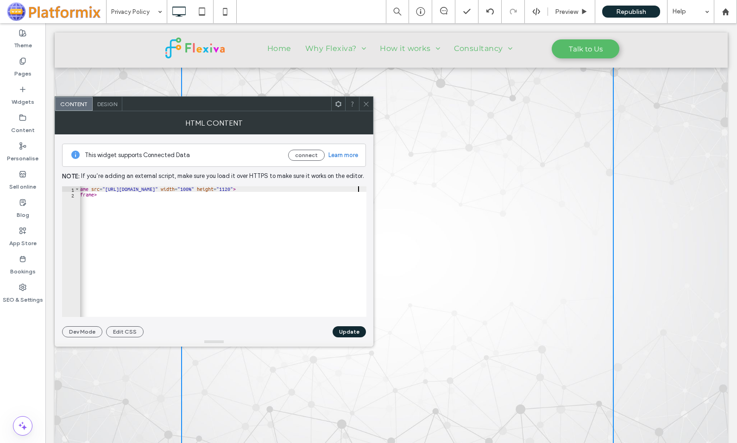
click at [348, 329] on button "Update" at bounding box center [349, 331] width 33 height 11
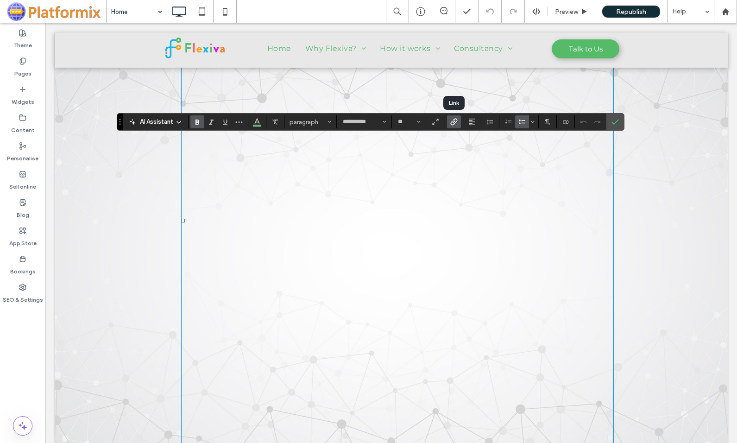
click at [451, 122] on icon "Link" at bounding box center [453, 121] width 7 height 7
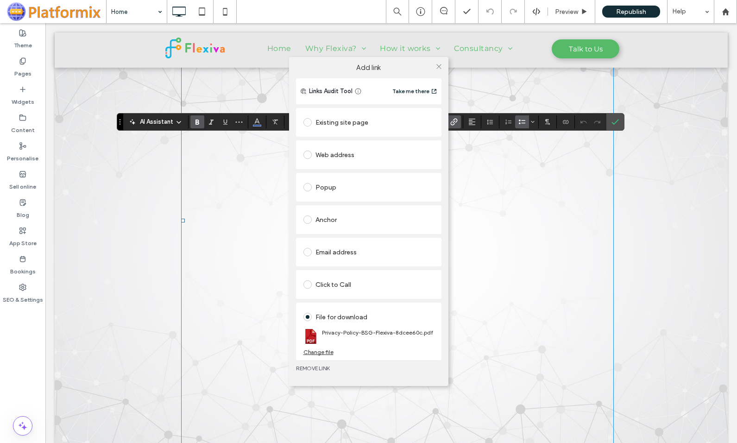
click at [309, 123] on span at bounding box center [307, 122] width 8 height 8
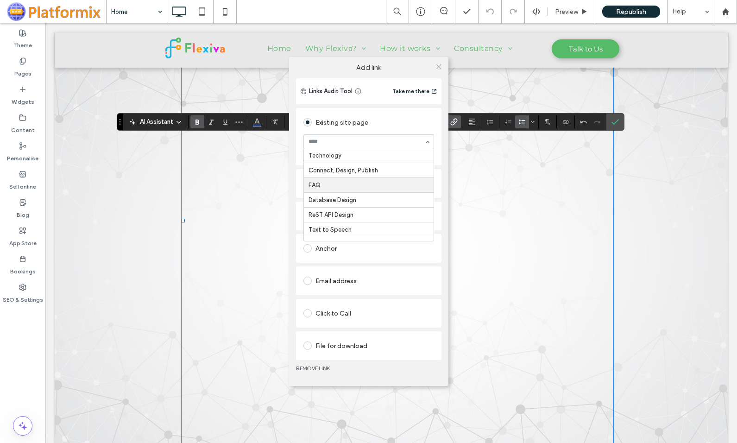
scroll to position [115, 0]
click at [441, 64] on use at bounding box center [438, 66] width 5 height 5
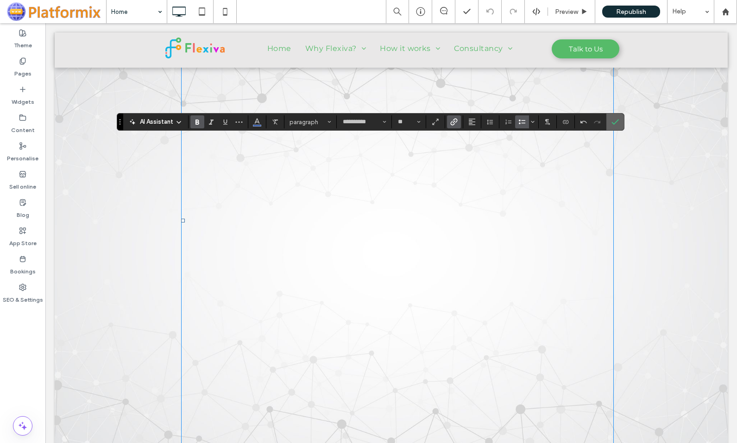
click at [615, 120] on icon "Confirm" at bounding box center [615, 121] width 7 height 7
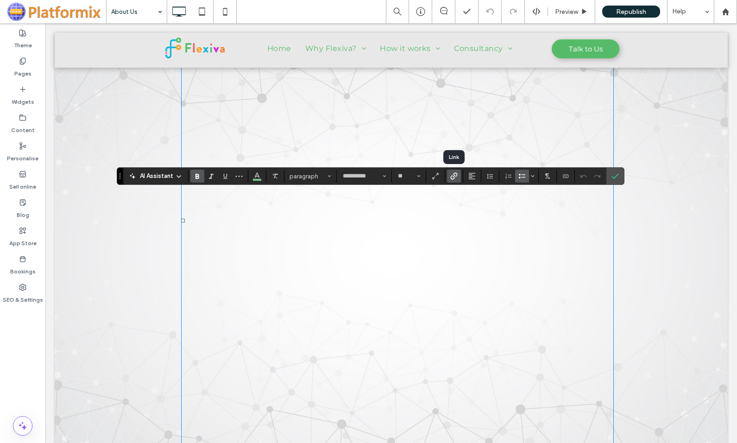
click at [452, 176] on use "Link" at bounding box center [454, 176] width 7 height 7
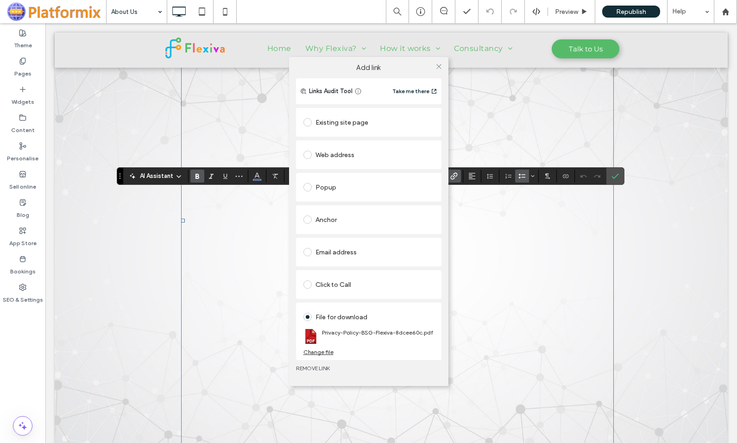
click at [309, 121] on span at bounding box center [307, 122] width 8 height 8
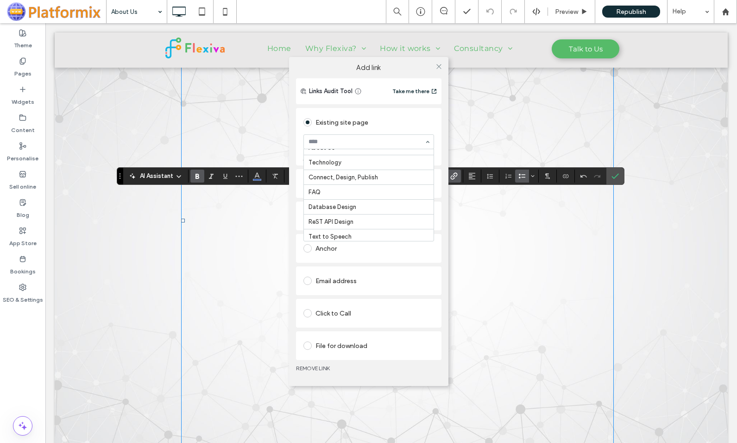
scroll to position [115, 0]
click at [438, 67] on icon at bounding box center [439, 66] width 7 height 7
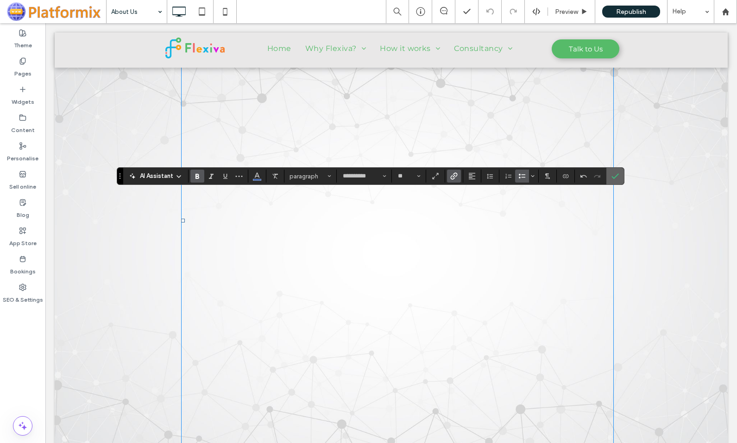
click at [614, 174] on icon "Confirm" at bounding box center [615, 175] width 7 height 7
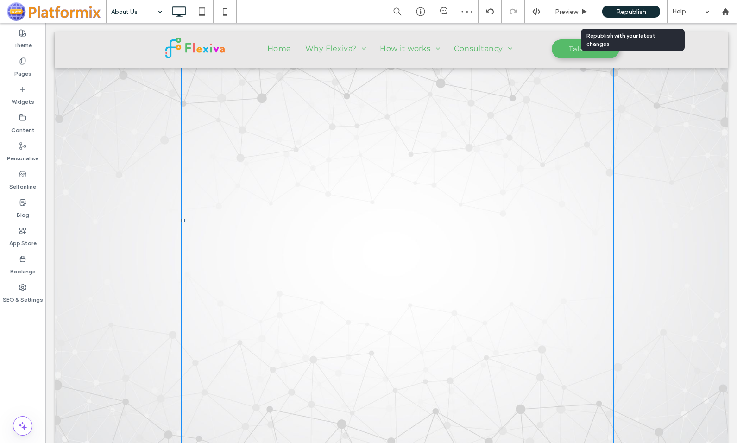
click at [617, 11] on span "Republish" at bounding box center [631, 12] width 30 height 8
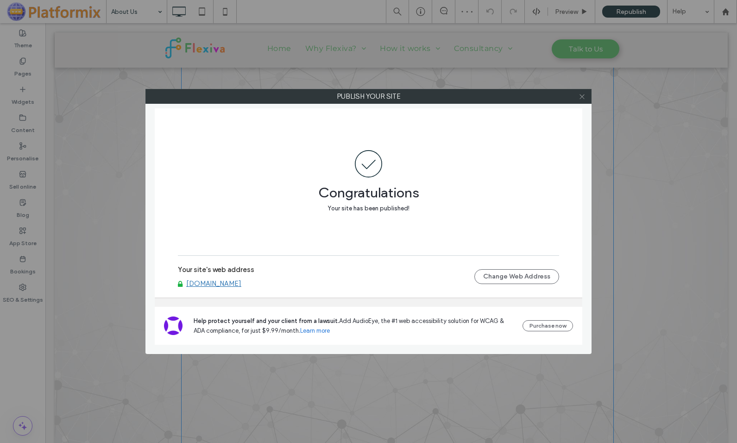
click at [581, 94] on icon at bounding box center [582, 96] width 7 height 7
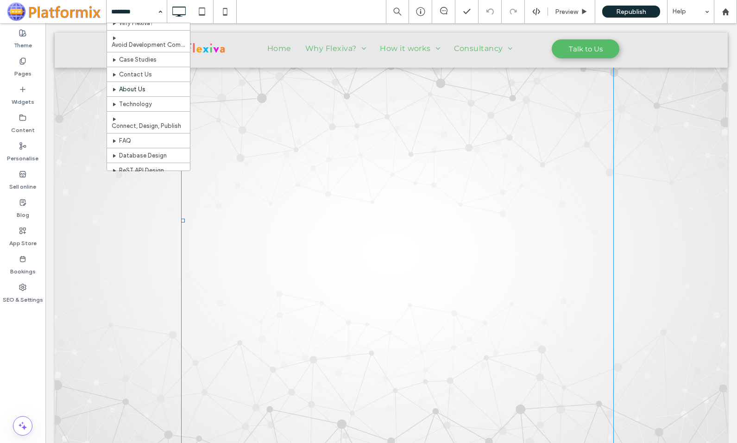
scroll to position [73, 0]
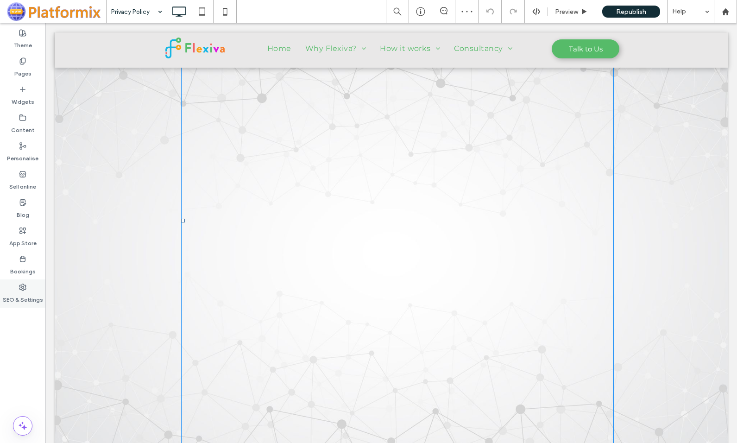
click at [25, 295] on label "SEO & Settings" at bounding box center [23, 297] width 40 height 13
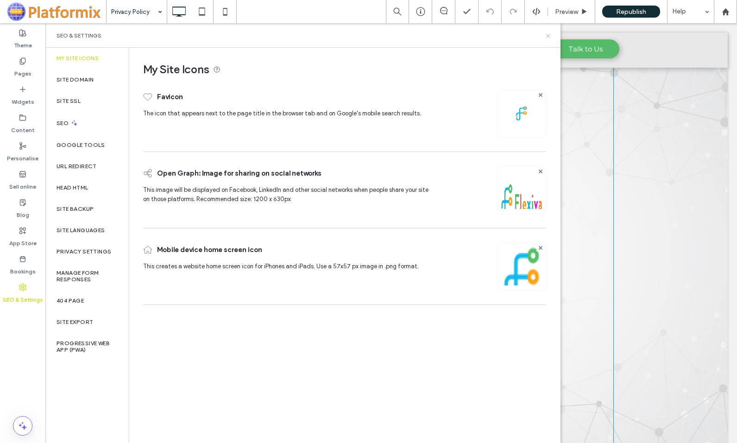
click at [549, 34] on icon at bounding box center [548, 35] width 7 height 7
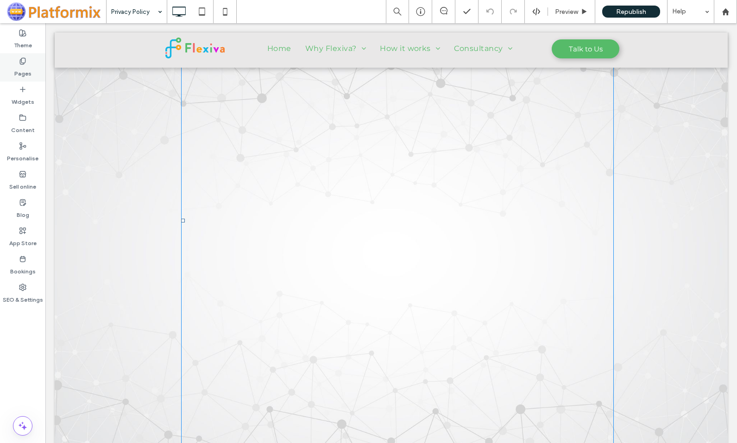
click at [22, 69] on label "Pages" at bounding box center [22, 71] width 17 height 13
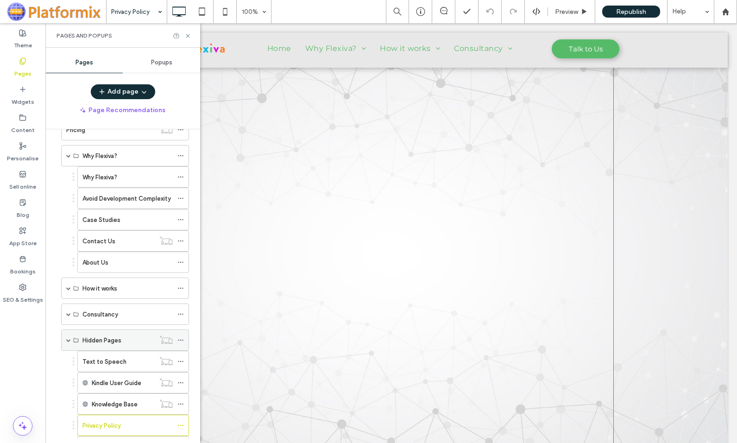
scroll to position [94, 0]
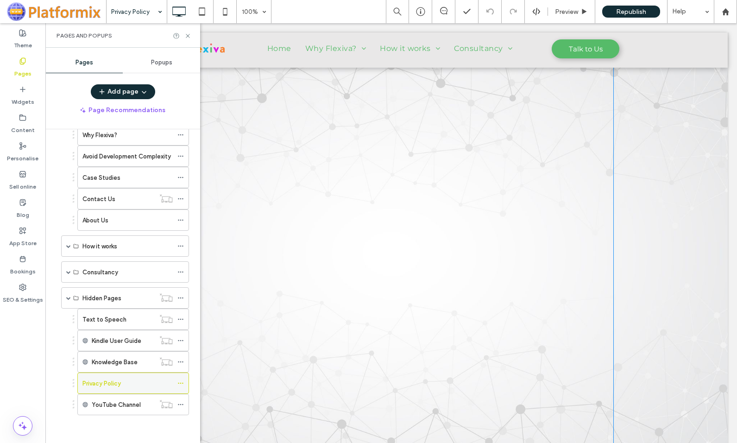
click at [181, 383] on icon at bounding box center [180, 383] width 6 height 6
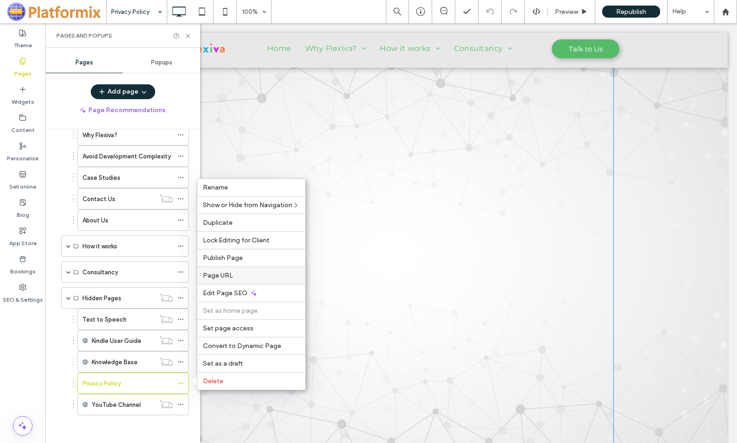
click at [216, 277] on span "Page URL" at bounding box center [218, 276] width 30 height 8
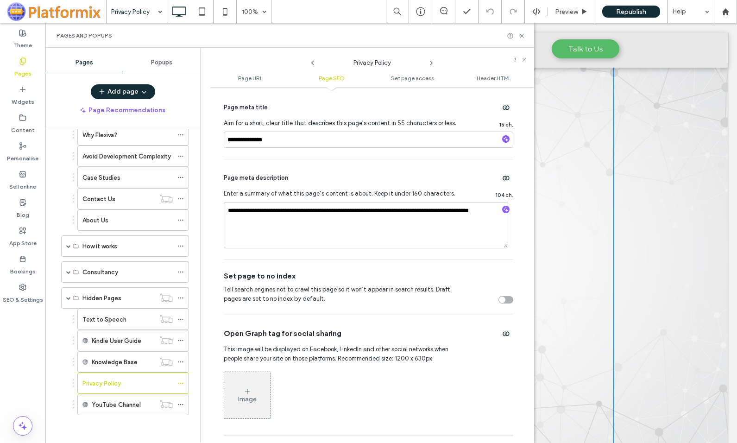
scroll to position [232, 0]
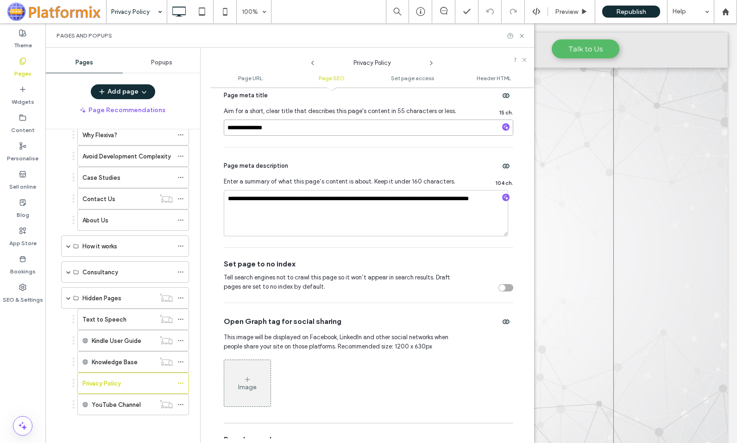
click at [259, 128] on input "**********" at bounding box center [369, 128] width 290 height 16
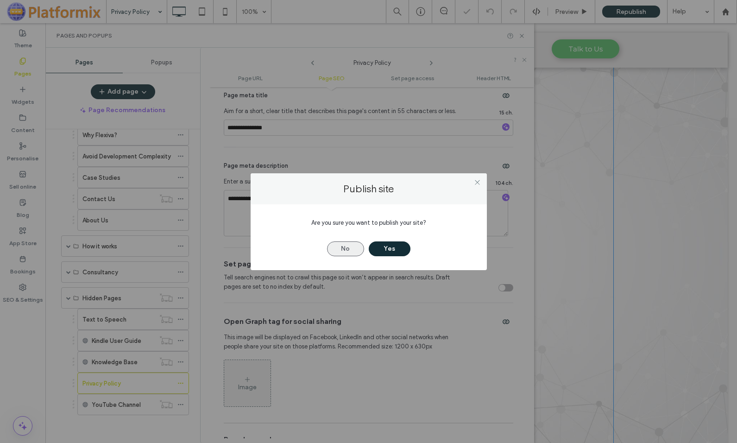
click at [343, 247] on button "No" at bounding box center [345, 248] width 37 height 15
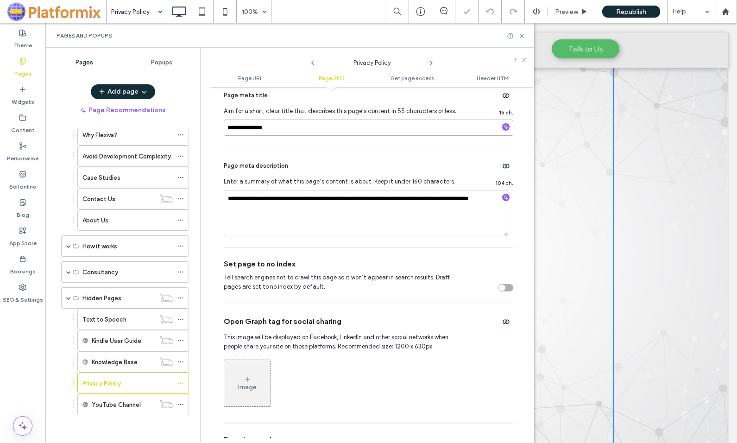
click at [255, 129] on input "**********" at bounding box center [369, 128] width 290 height 16
click at [254, 129] on input "**********" at bounding box center [369, 128] width 290 height 16
type input "**********"
drag, startPoint x: 292, startPoint y: 212, endPoint x: 202, endPoint y: 197, distance: 91.1
click at [202, 197] on div "**********" at bounding box center [367, 245] width 334 height 395
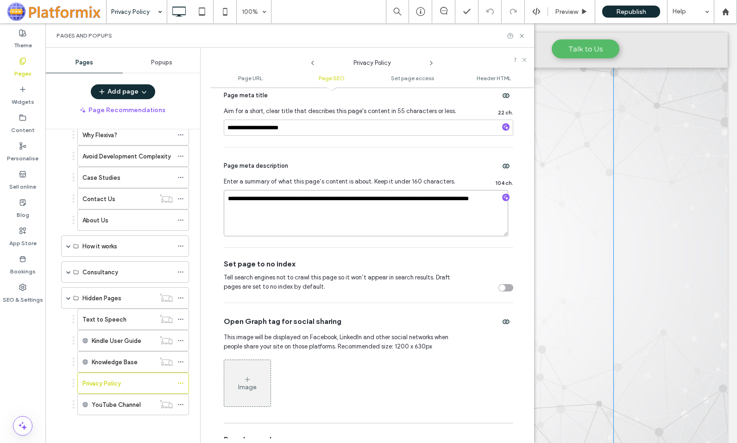
click at [284, 218] on textarea "**********" at bounding box center [366, 213] width 284 height 46
drag, startPoint x: 312, startPoint y: 219, endPoint x: 150, endPoint y: 178, distance: 167.3
click at [150, 178] on div "**********" at bounding box center [289, 245] width 489 height 395
paste textarea
type textarea "**********"
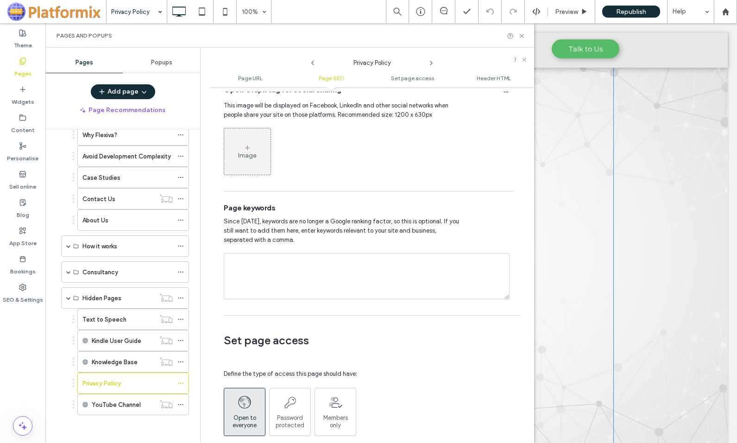
scroll to position [649, 0]
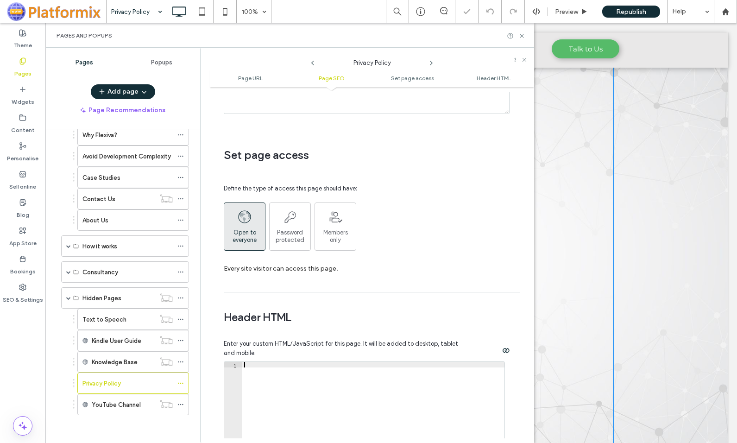
click at [520, 35] on icon at bounding box center [521, 35] width 7 height 7
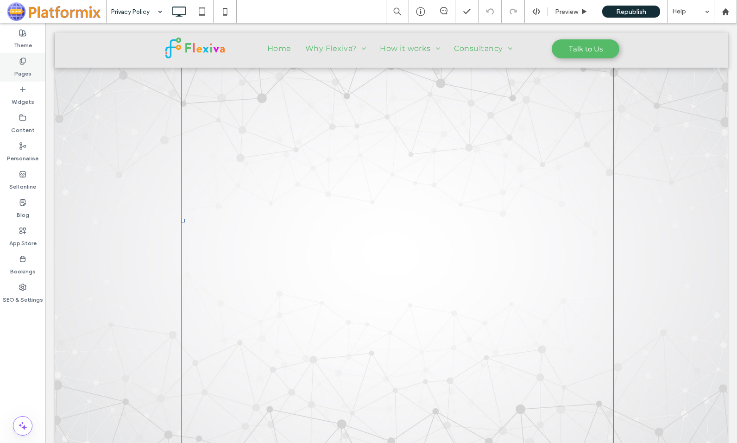
click at [19, 66] on label "Pages" at bounding box center [22, 71] width 17 height 13
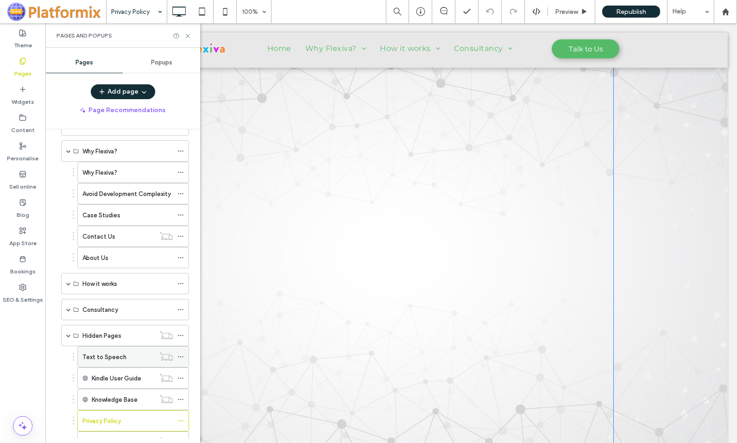
scroll to position [94, 0]
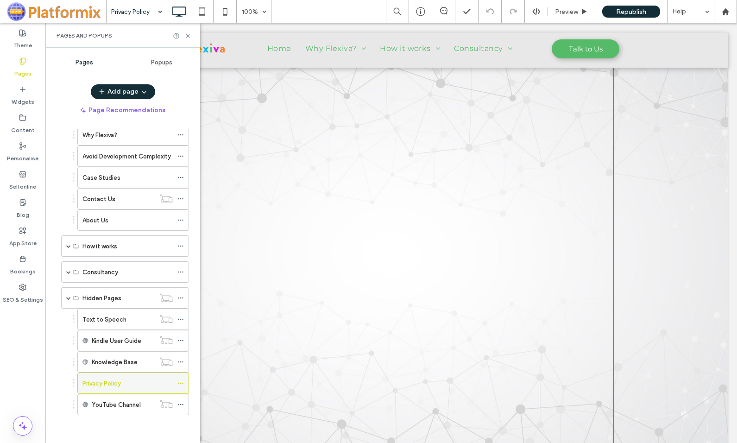
click at [181, 382] on icon at bounding box center [180, 383] width 6 height 6
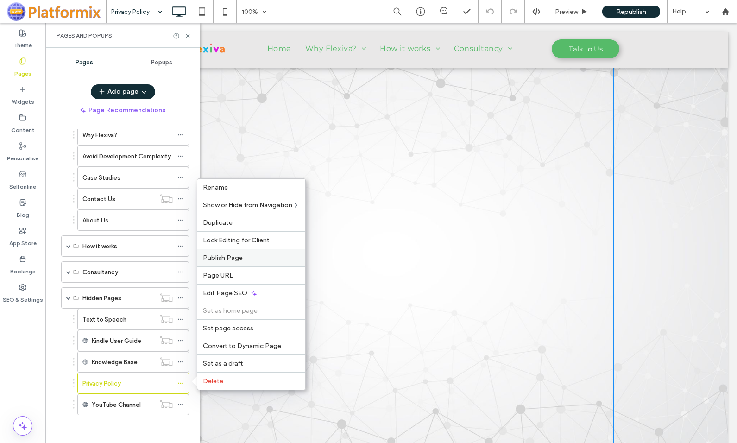
click at [224, 261] on span "Publish Page" at bounding box center [223, 258] width 40 height 8
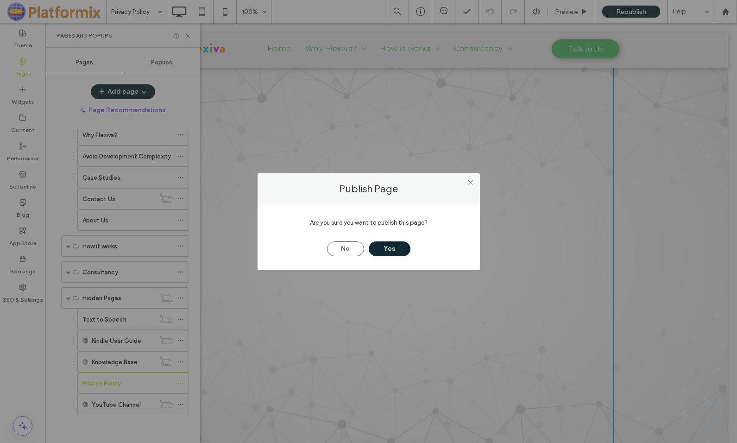
click at [394, 246] on button "Yes" at bounding box center [390, 248] width 42 height 15
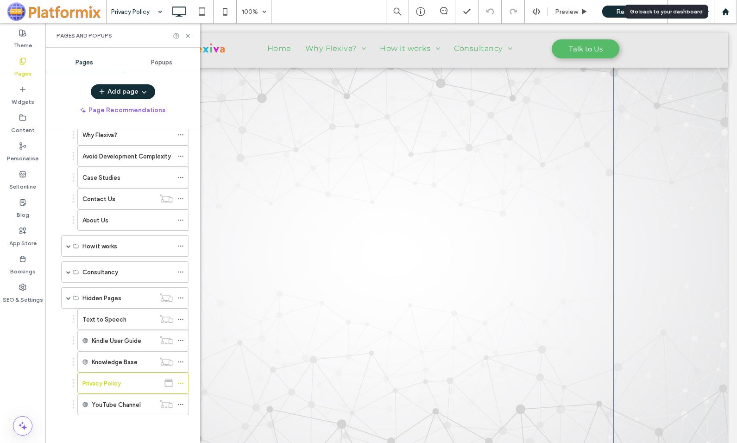
click at [726, 9] on use at bounding box center [725, 11] width 7 height 7
